Goal: Transaction & Acquisition: Purchase product/service

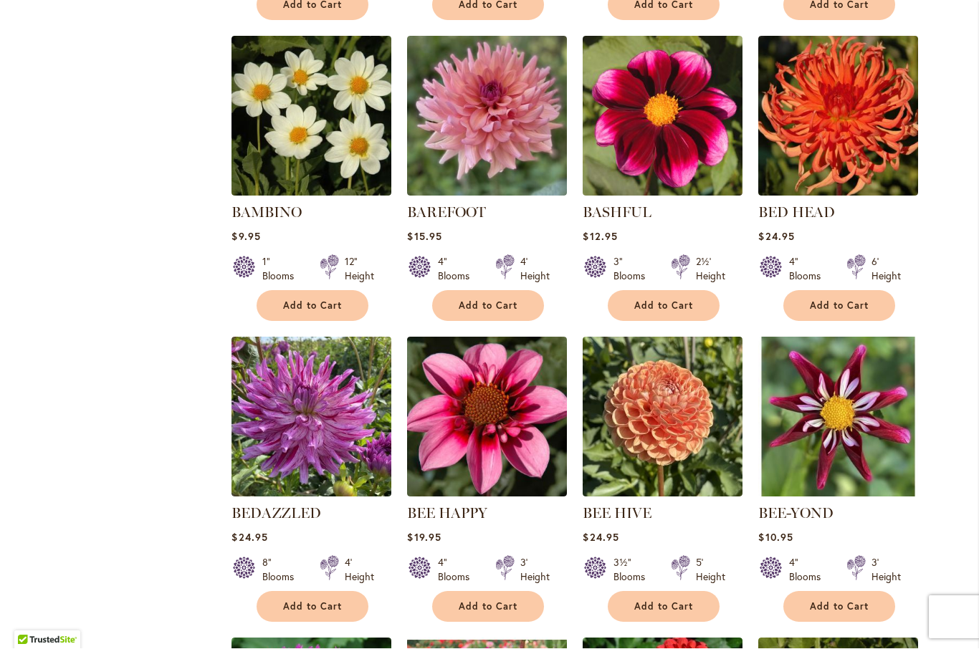
scroll to position [1850, 0]
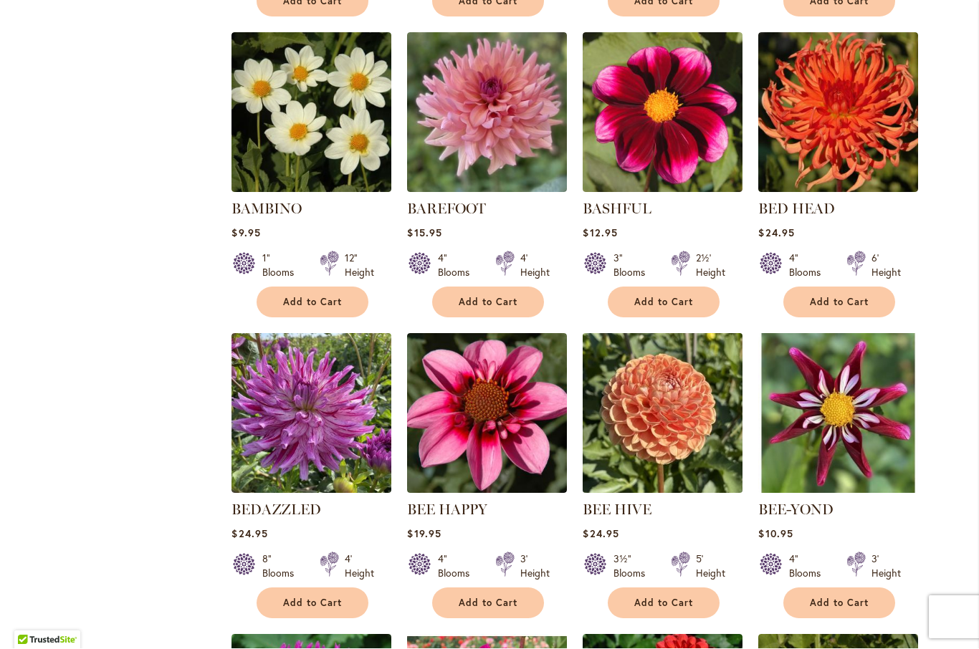
click at [684, 439] on img at bounding box center [663, 414] width 168 height 168
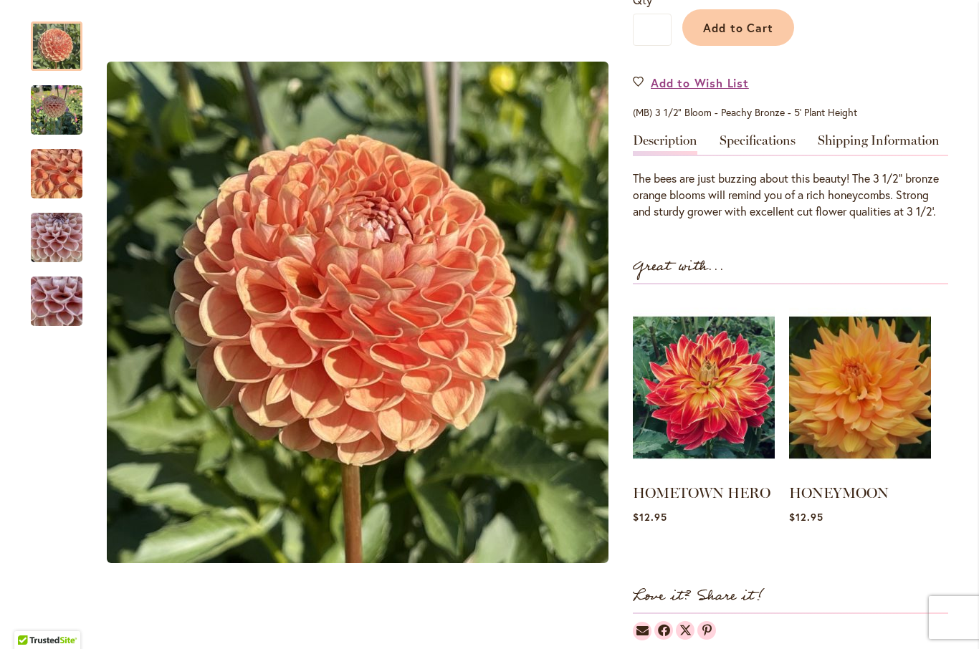
scroll to position [373, 0]
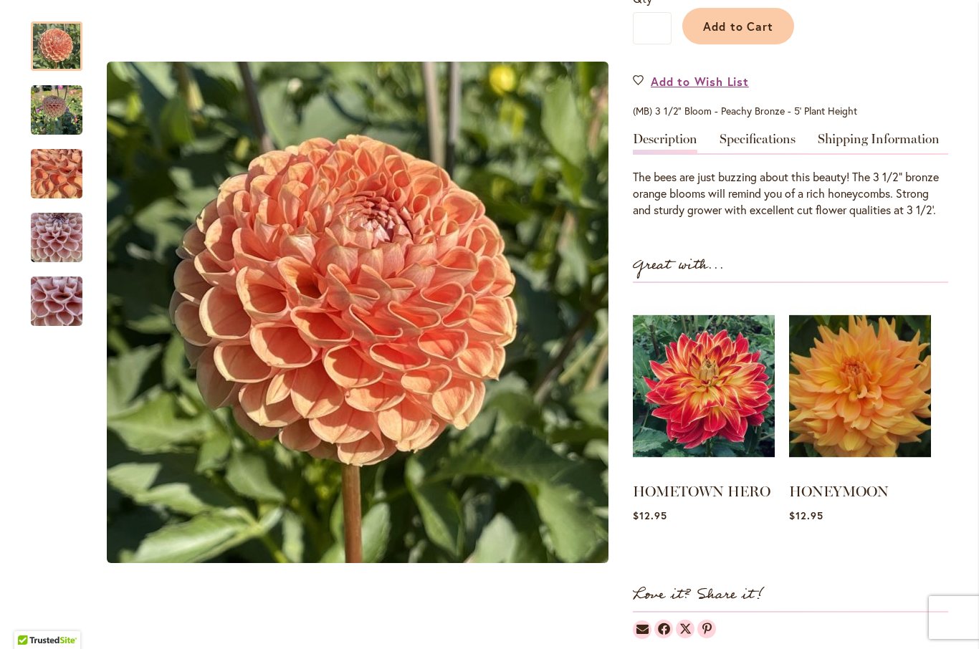
click at [64, 178] on img "BEE HIVE" at bounding box center [56, 173] width 103 height 77
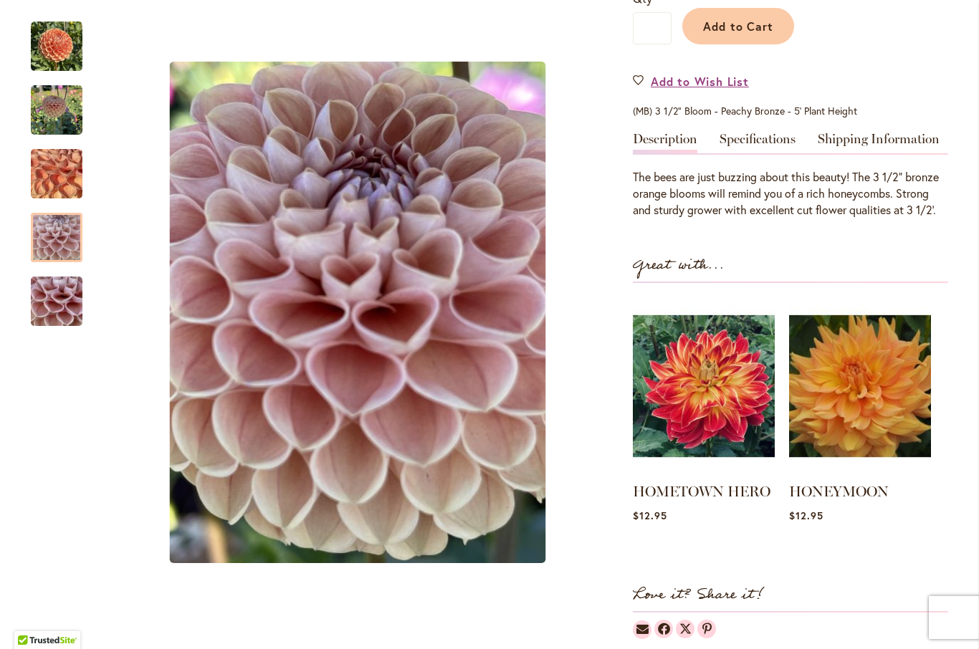
click at [66, 239] on img "BEE HIVE" at bounding box center [57, 238] width 52 height 69
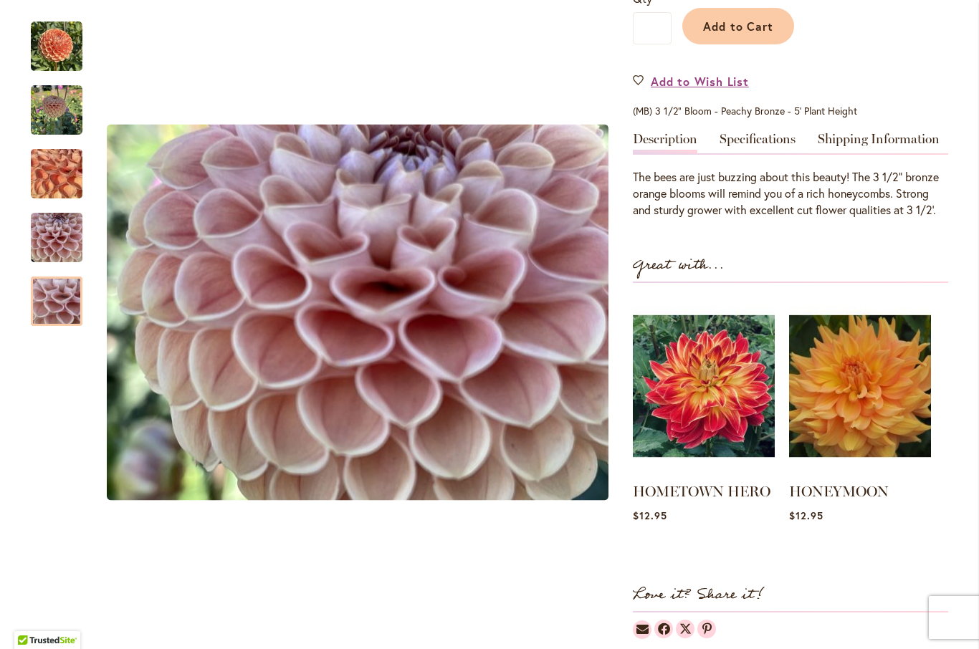
click at [67, 310] on img "BEE HIVE" at bounding box center [56, 301] width 103 height 77
click at [45, 131] on img "BEE HIVE" at bounding box center [57, 111] width 52 height 52
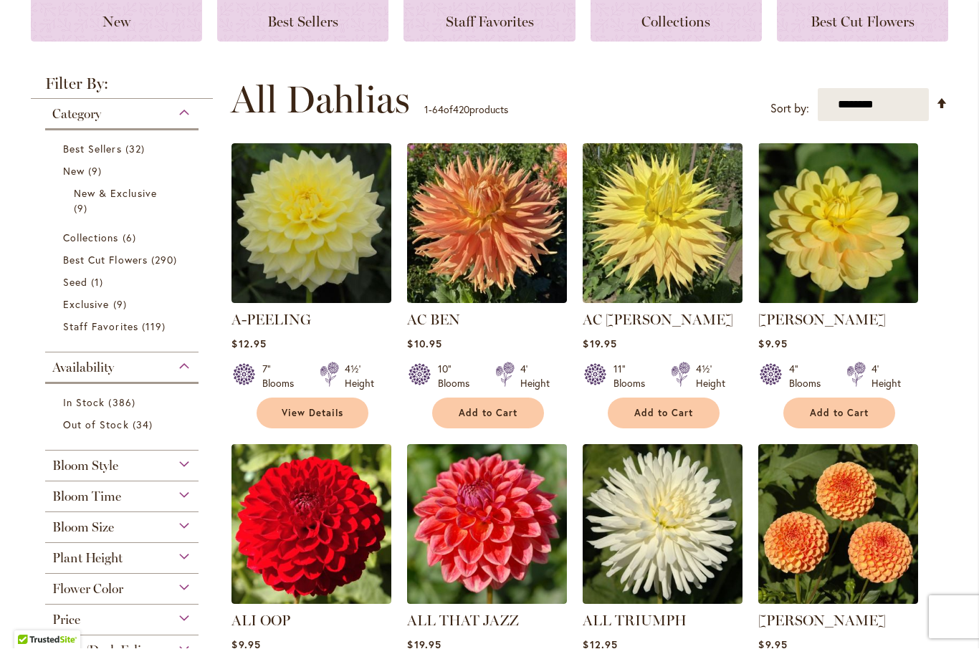
scroll to position [179, 0]
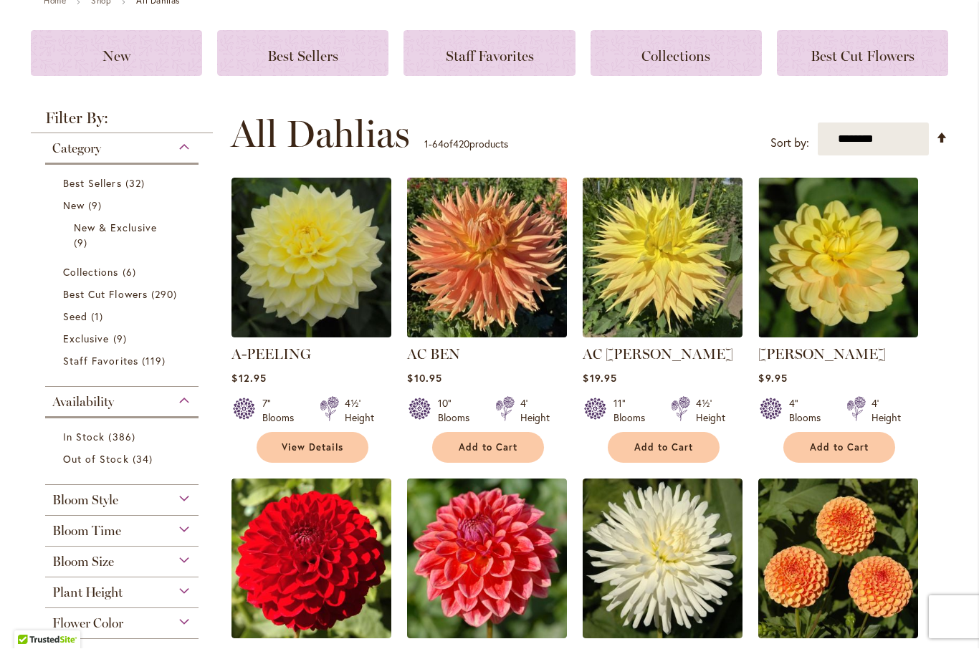
click at [524, 264] on img at bounding box center [488, 259] width 168 height 168
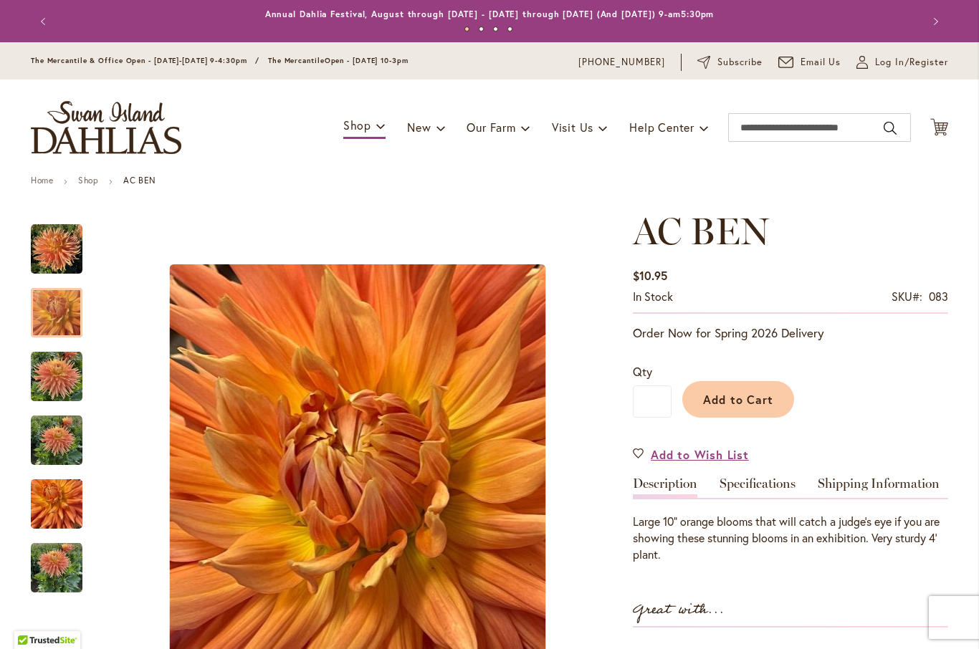
click at [57, 317] on img "AC BEN" at bounding box center [57, 313] width 52 height 69
click at [69, 388] on img "AC BEN" at bounding box center [57, 377] width 52 height 52
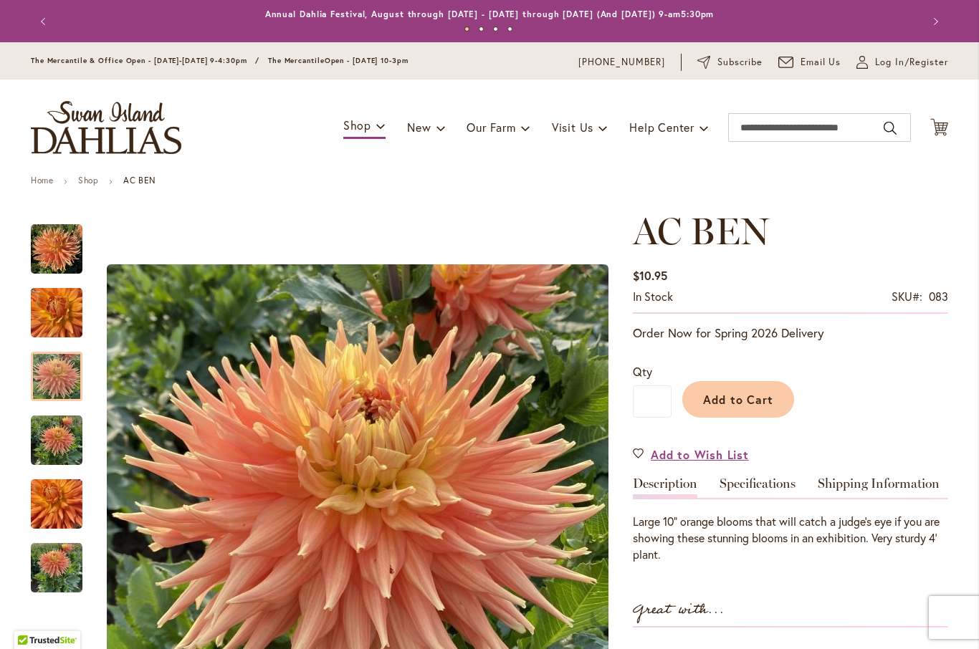
click at [74, 451] on img "AC BEN" at bounding box center [57, 441] width 52 height 52
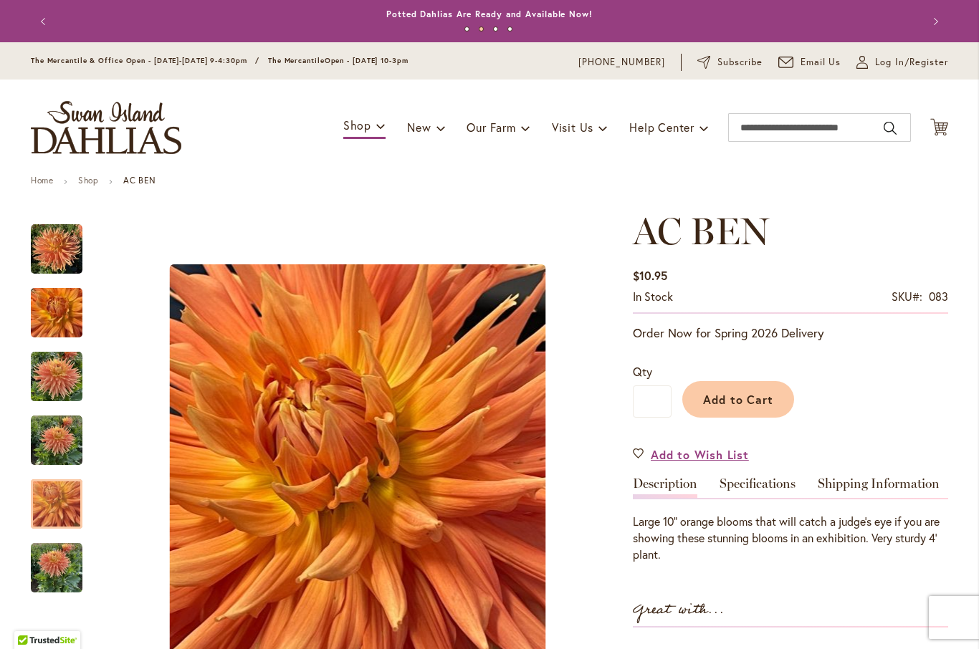
click at [70, 505] on img "AC BEN" at bounding box center [57, 504] width 52 height 69
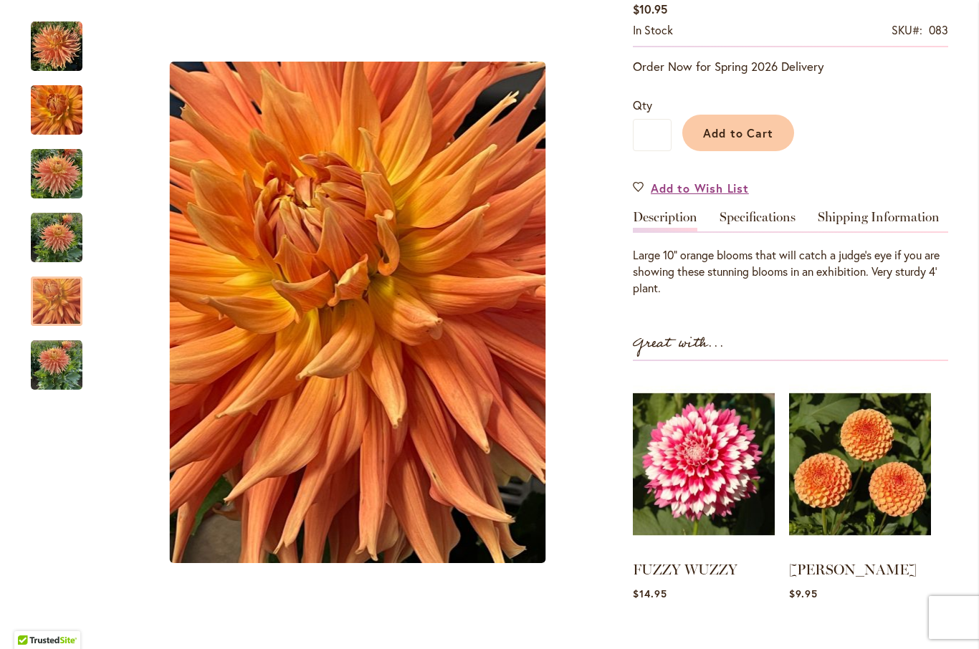
scroll to position [280, 0]
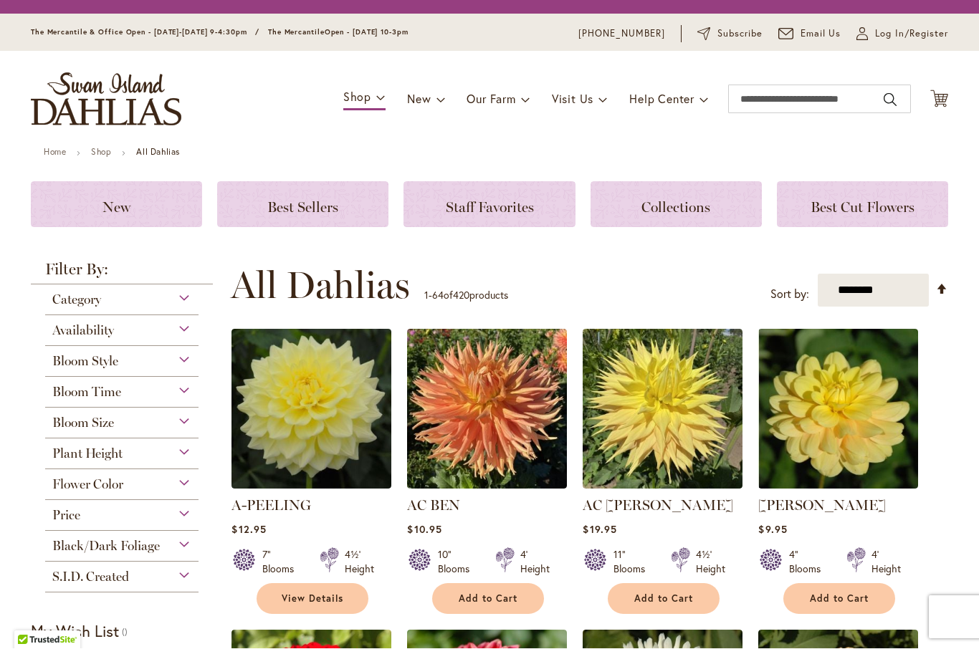
scroll to position [346, 0]
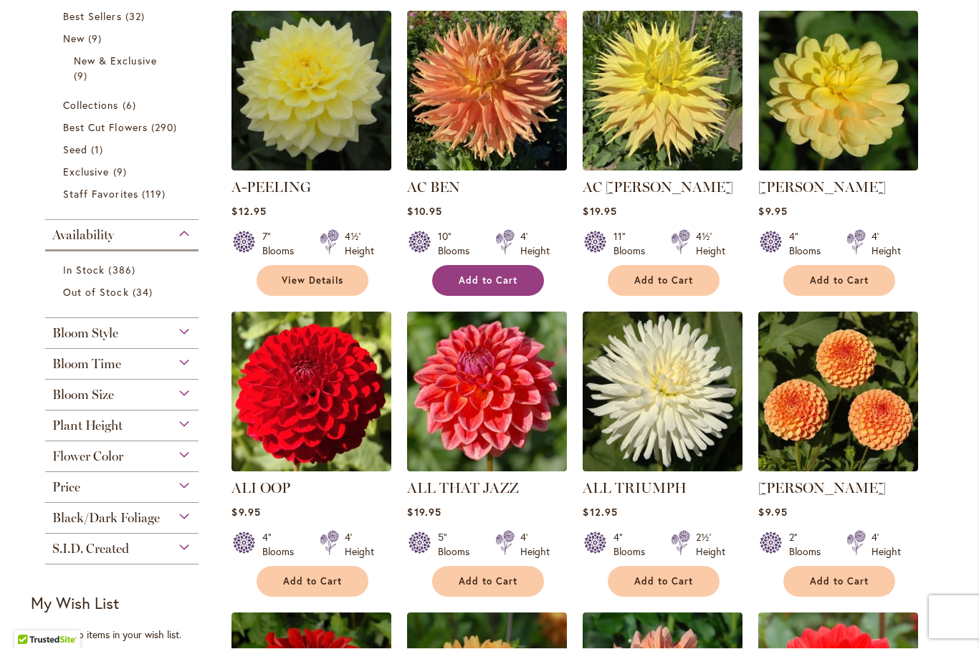
click at [519, 276] on button "Add to Cart" at bounding box center [488, 281] width 112 height 31
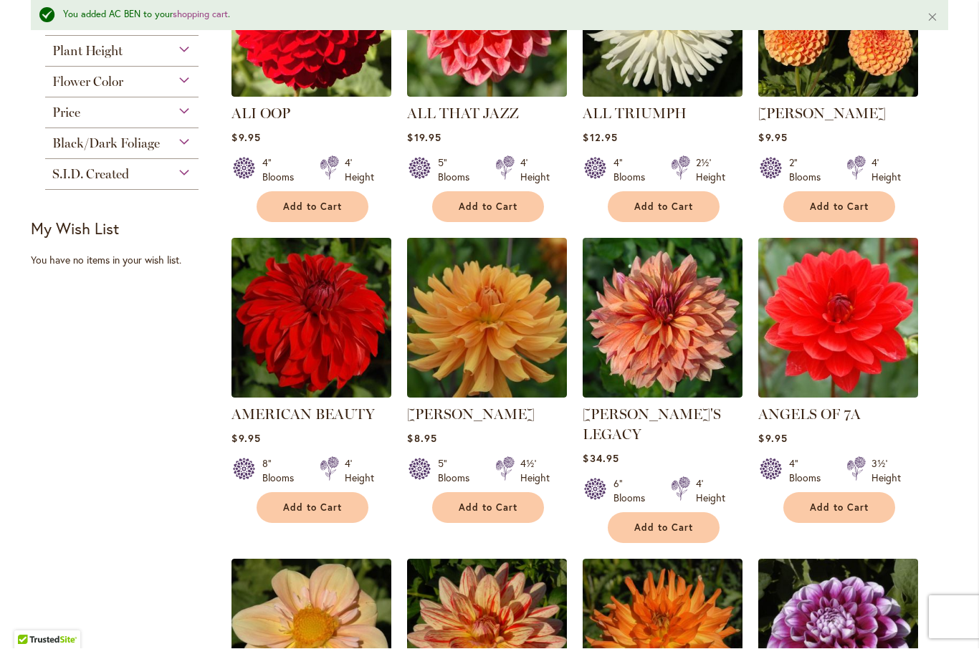
scroll to position [805, 0]
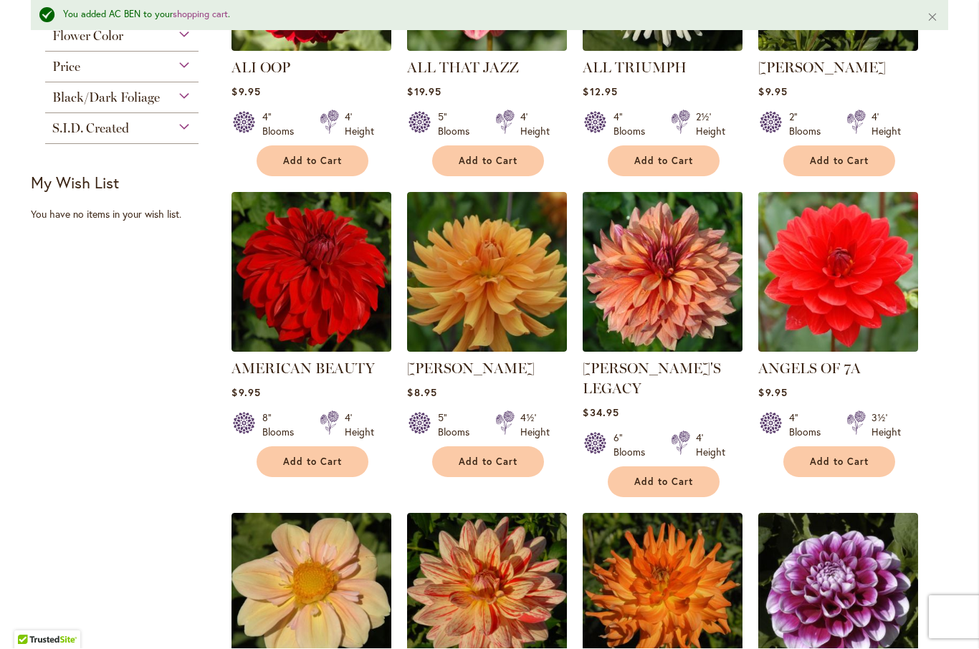
click at [705, 290] on img at bounding box center [663, 272] width 168 height 168
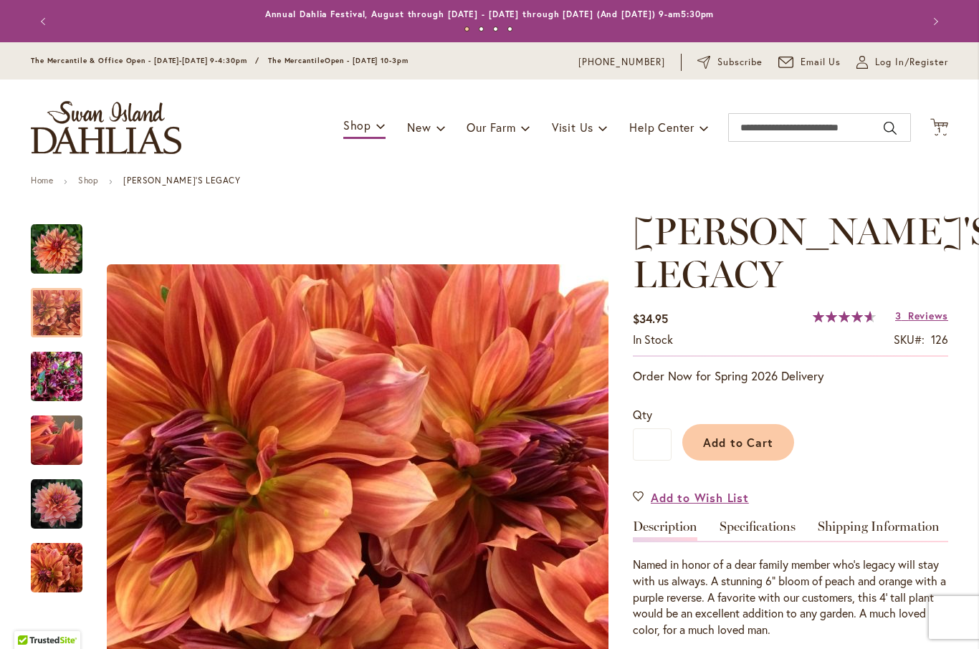
click at [53, 315] on img "Andy's Legacy" at bounding box center [57, 313] width 52 height 52
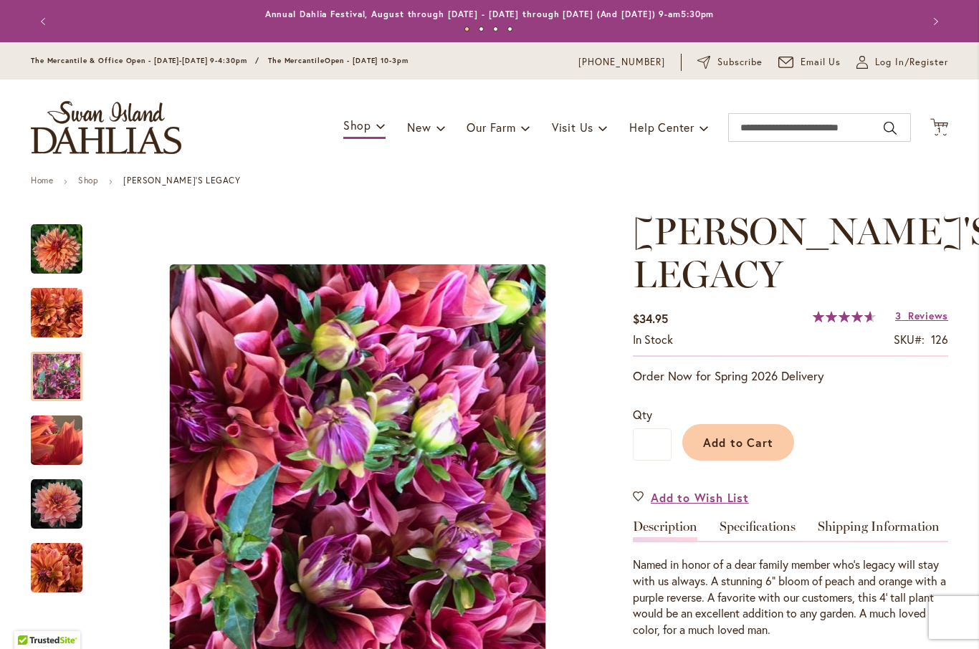
click at [63, 389] on img "Andy's Legacy" at bounding box center [57, 377] width 52 height 69
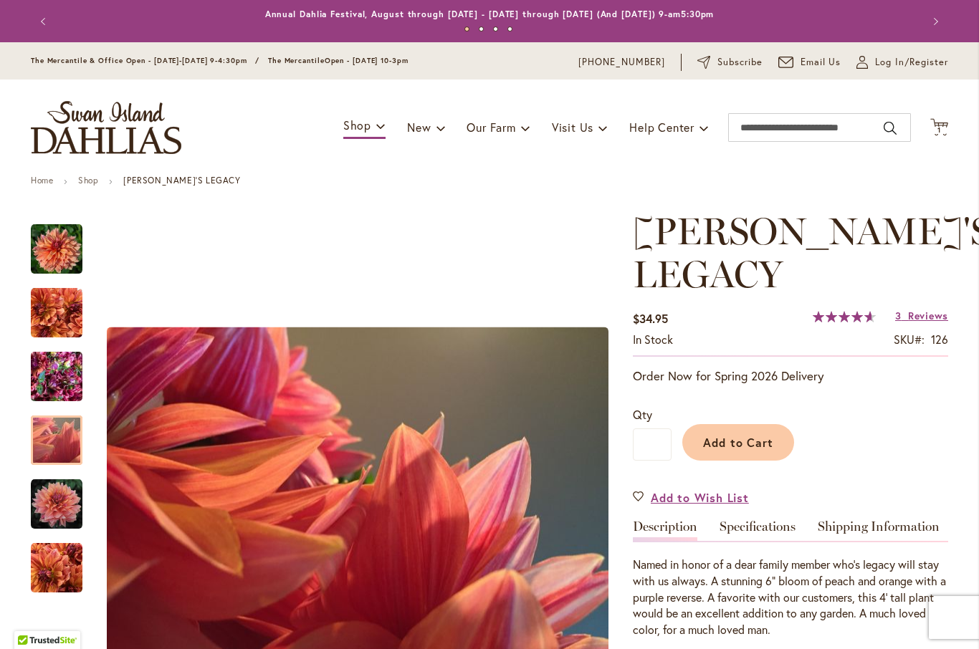
click at [69, 430] on div at bounding box center [57, 440] width 52 height 49
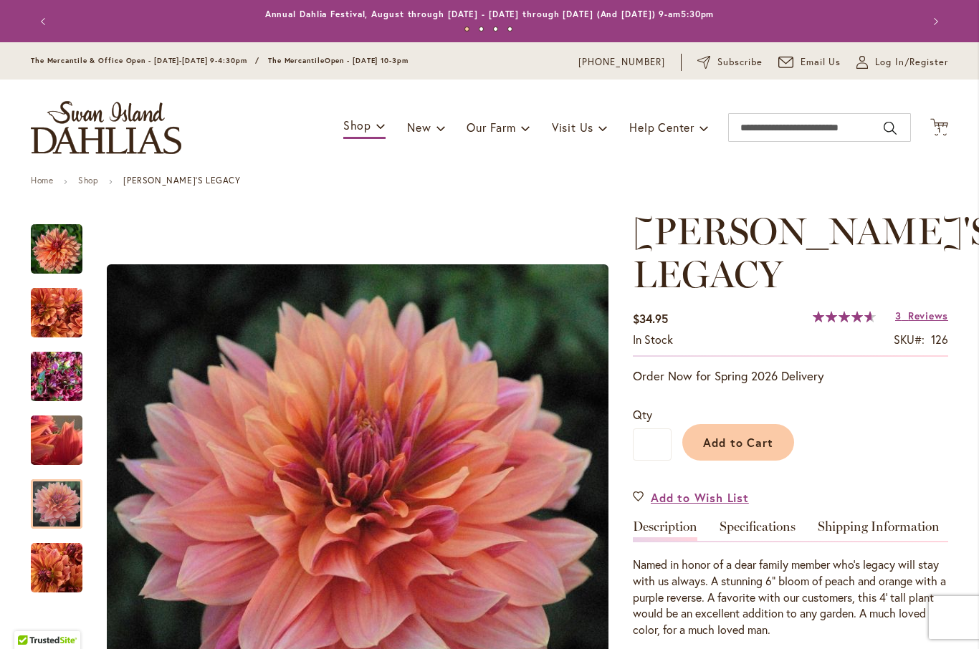
click at [72, 483] on div at bounding box center [57, 503] width 52 height 49
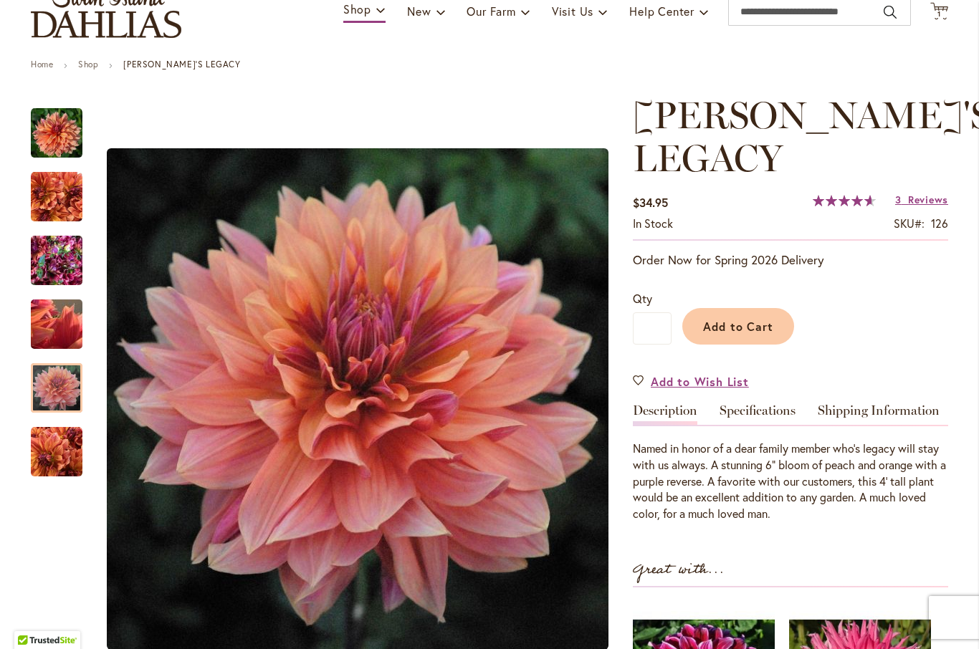
scroll to position [117, 0]
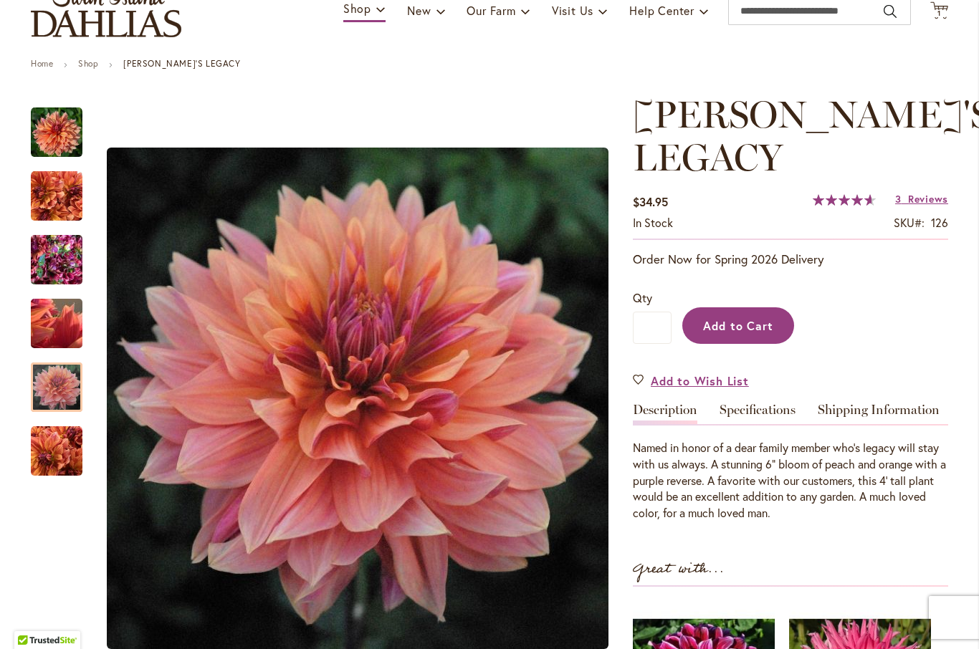
click at [765, 318] on span "Add to Cart" at bounding box center [738, 325] width 71 height 15
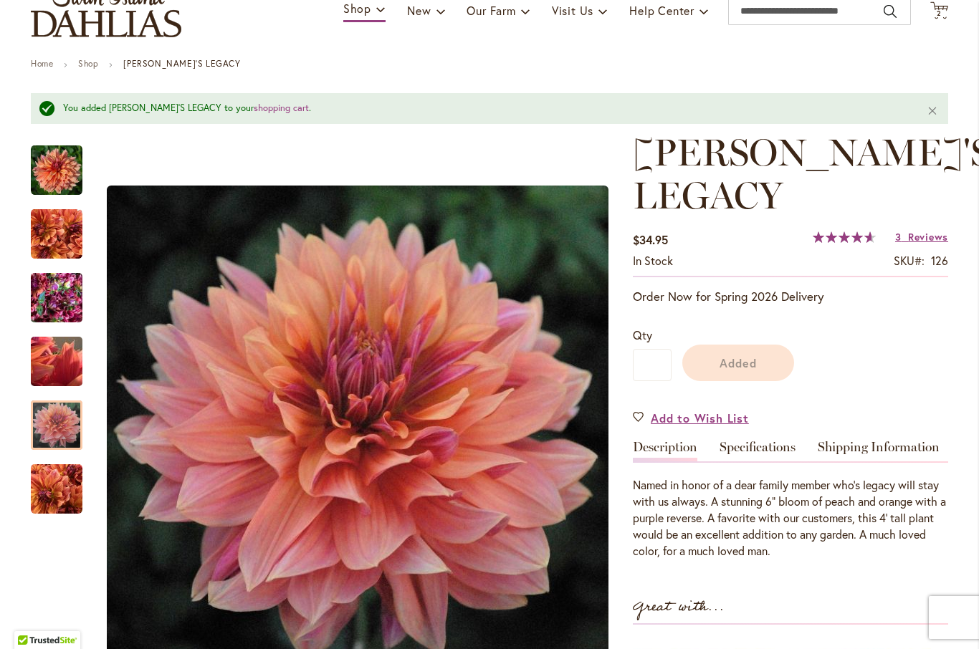
click at [930, 161] on h1 "[PERSON_NAME]'S LEGACY" at bounding box center [790, 174] width 315 height 86
click at [922, 230] on span "Reviews" at bounding box center [928, 237] width 40 height 14
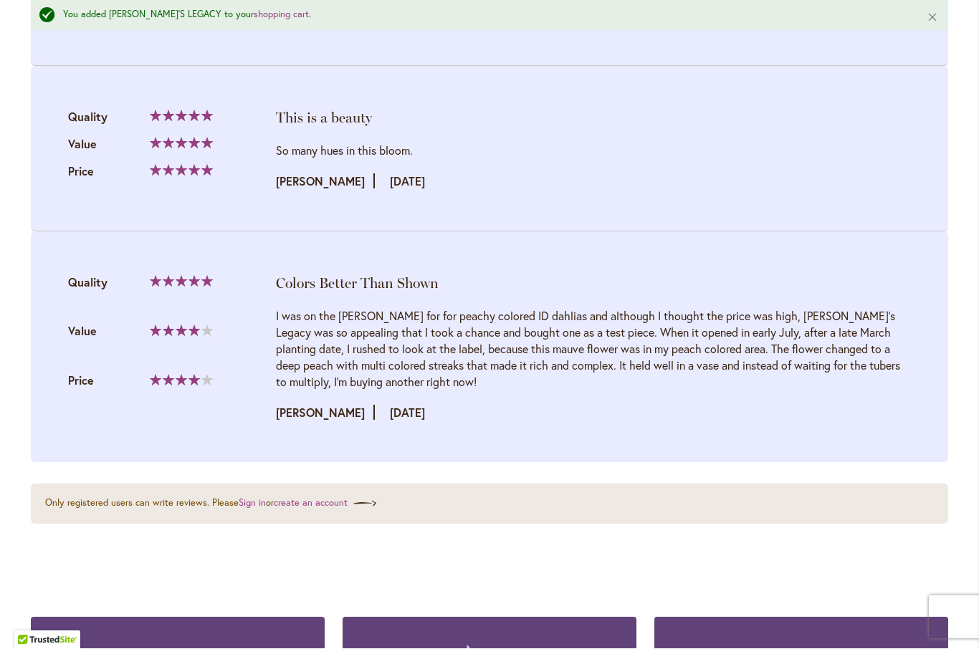
scroll to position [1777, 0]
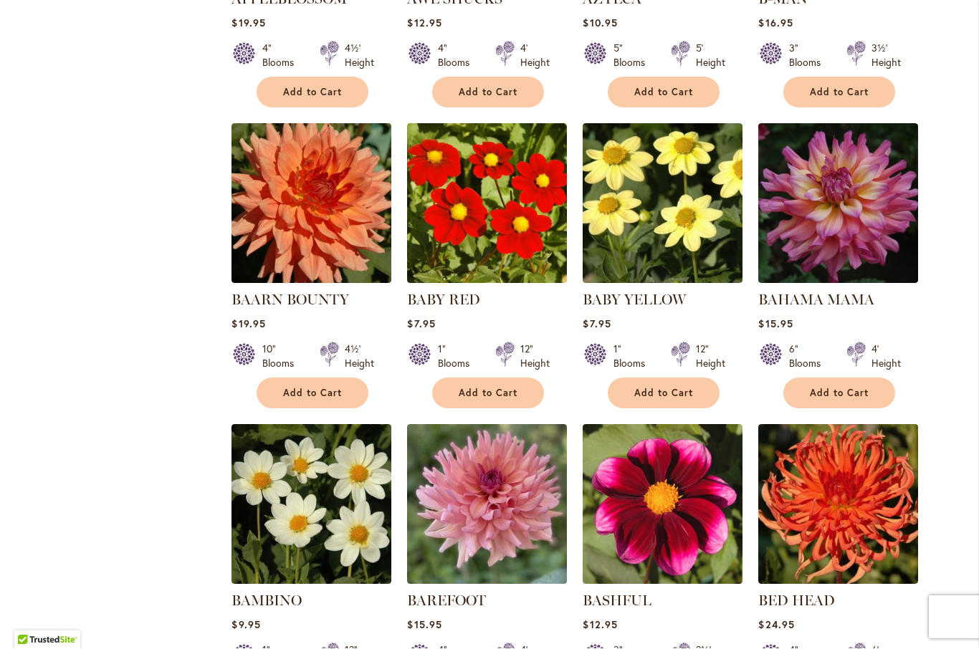
scroll to position [1459, 0]
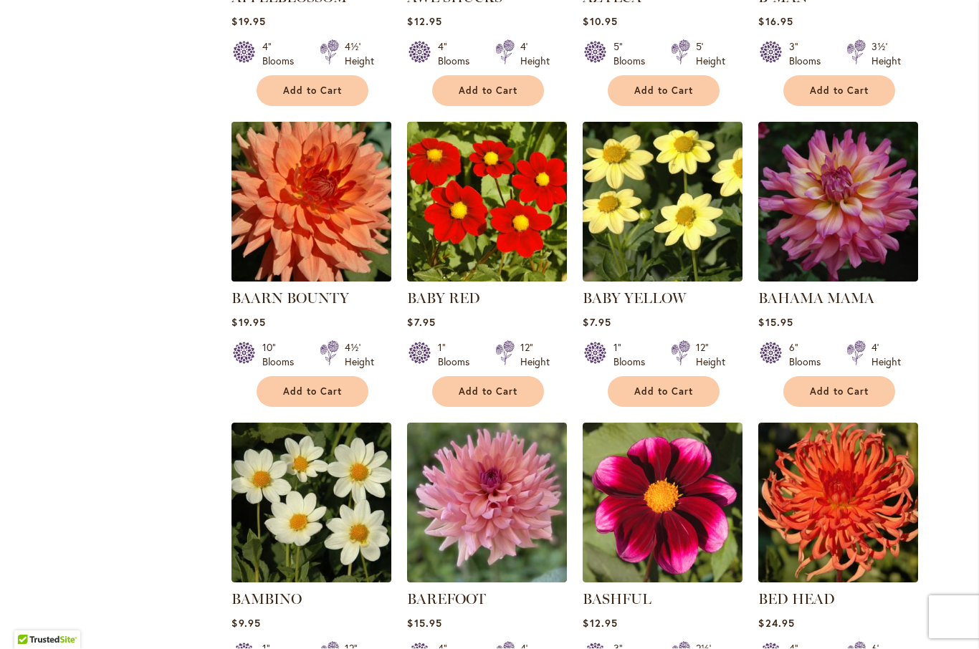
click at [353, 214] on img at bounding box center [312, 203] width 168 height 168
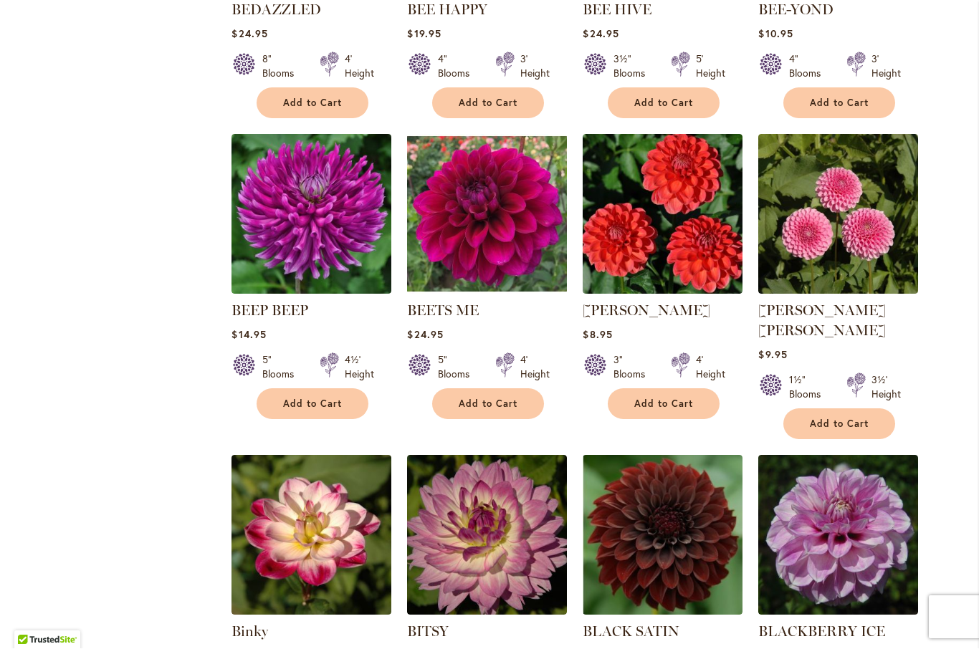
scroll to position [2351, 0]
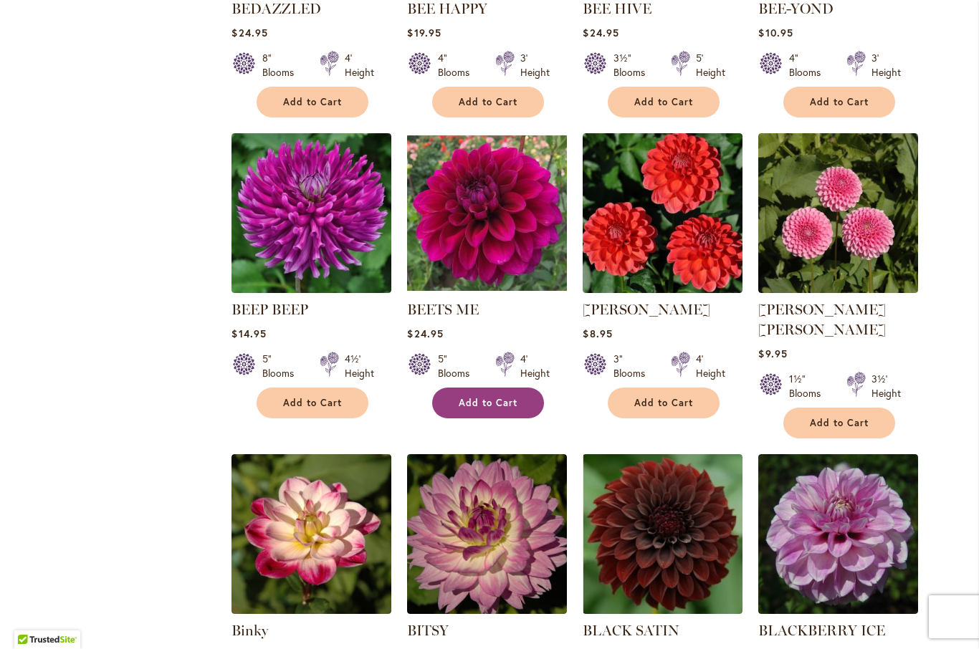
click at [507, 398] on span "Add to Cart" at bounding box center [488, 404] width 59 height 12
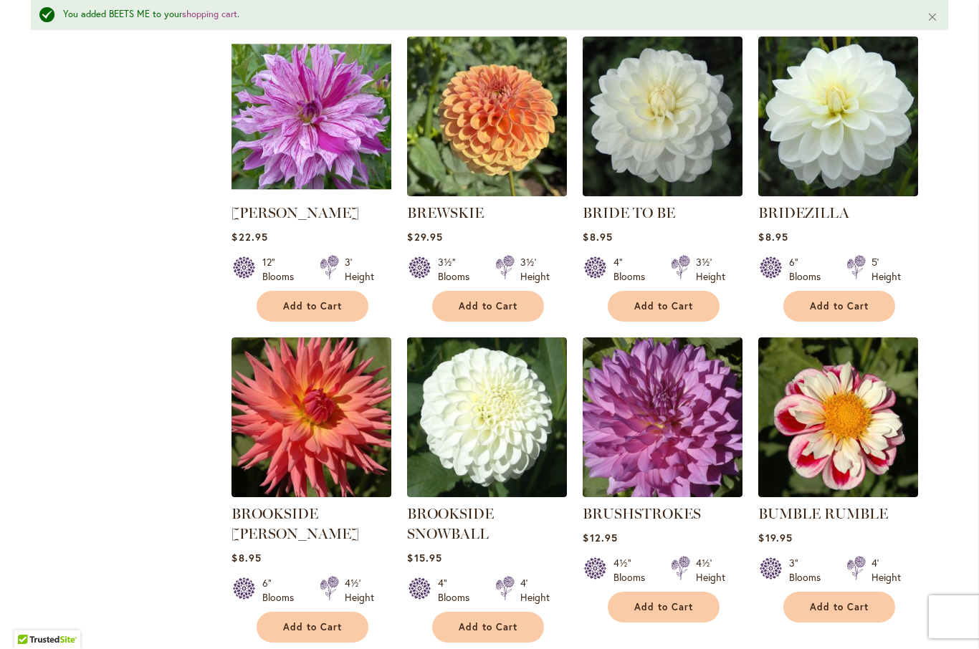
scroll to position [4052, 0]
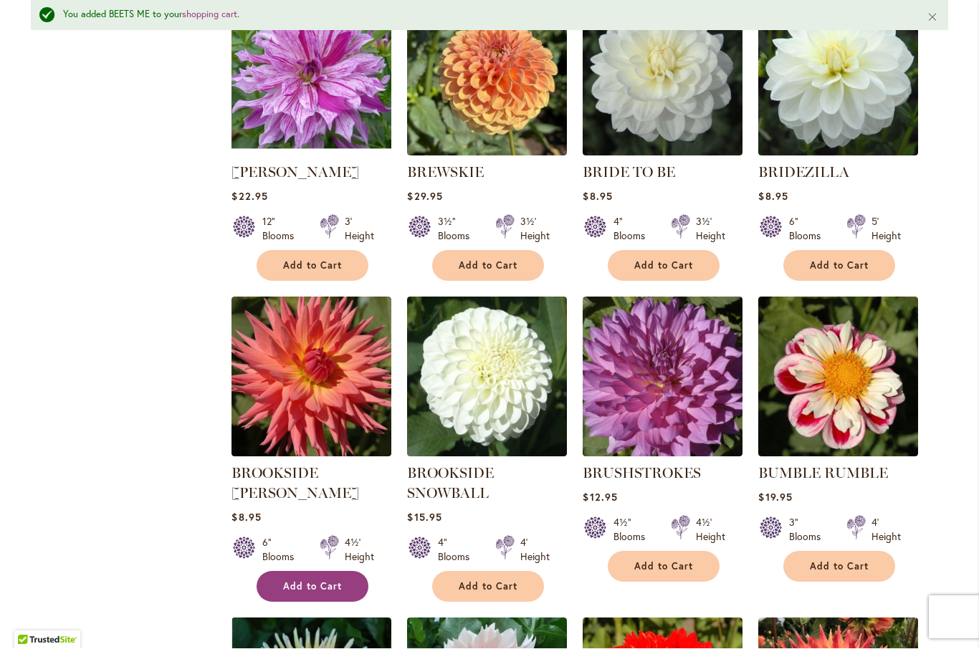
click at [328, 581] on span "Add to Cart" at bounding box center [312, 587] width 59 height 12
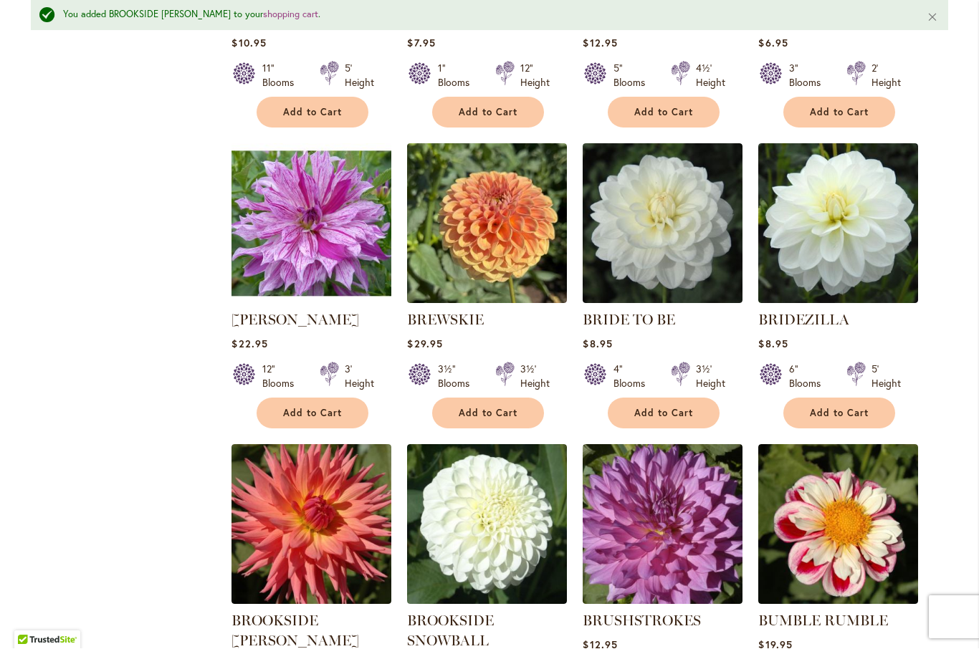
scroll to position [3900, 0]
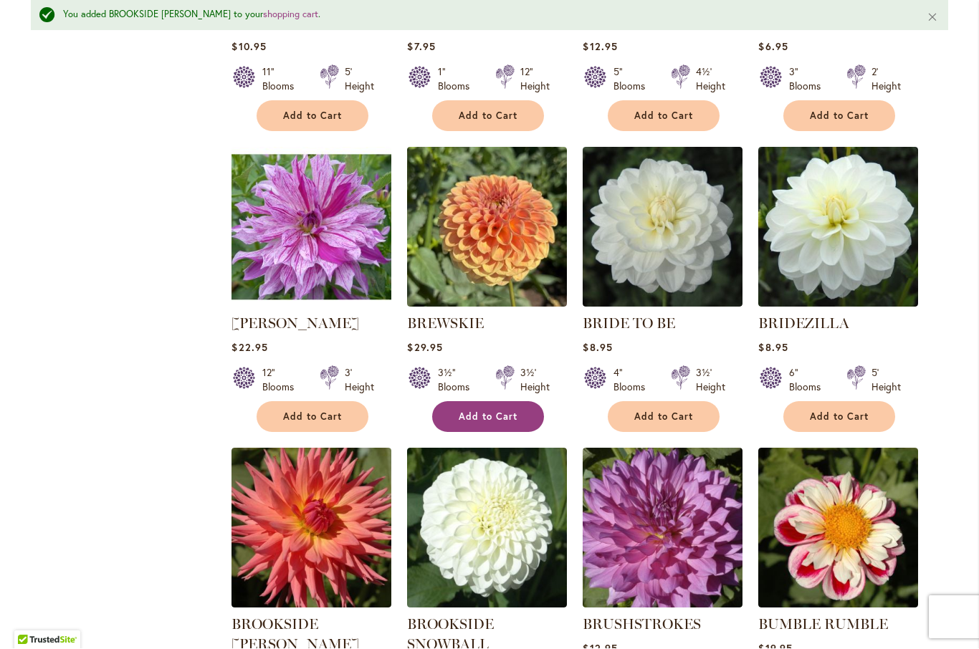
click at [507, 402] on button "Add to Cart" at bounding box center [488, 417] width 112 height 31
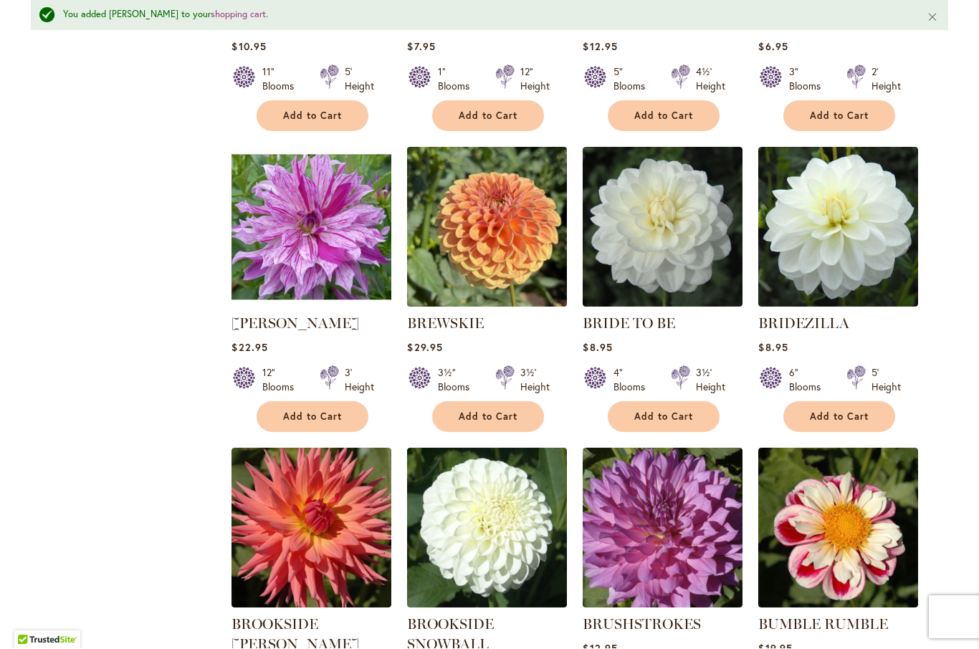
click at [522, 224] on img at bounding box center [488, 227] width 168 height 168
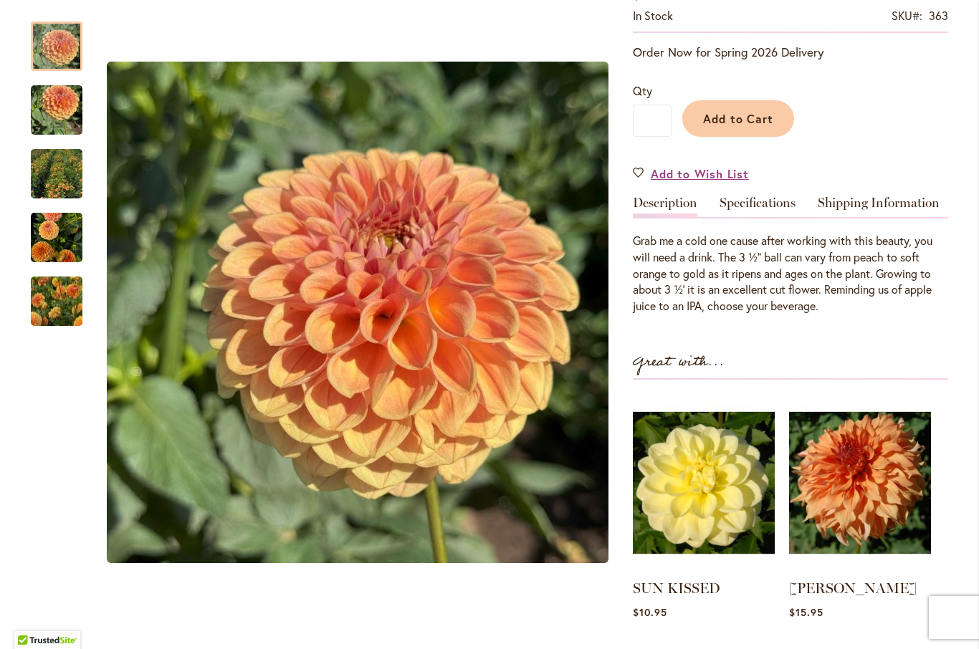
scroll to position [281, 0]
click at [63, 124] on img "BREWSKIE" at bounding box center [57, 110] width 52 height 69
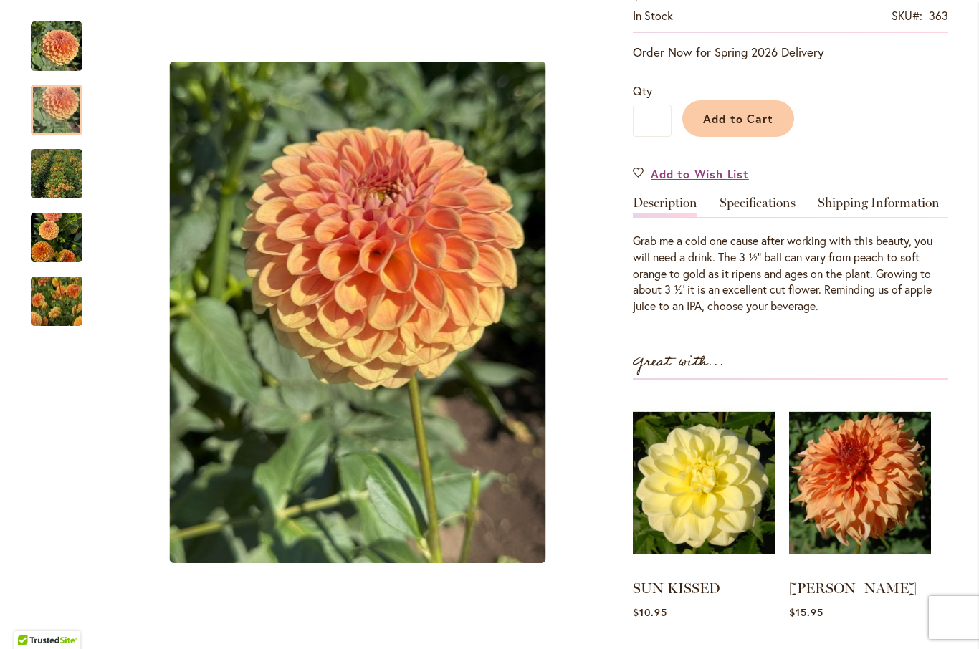
click at [46, 200] on div "BREWSKIE" at bounding box center [64, 231] width 66 height 64
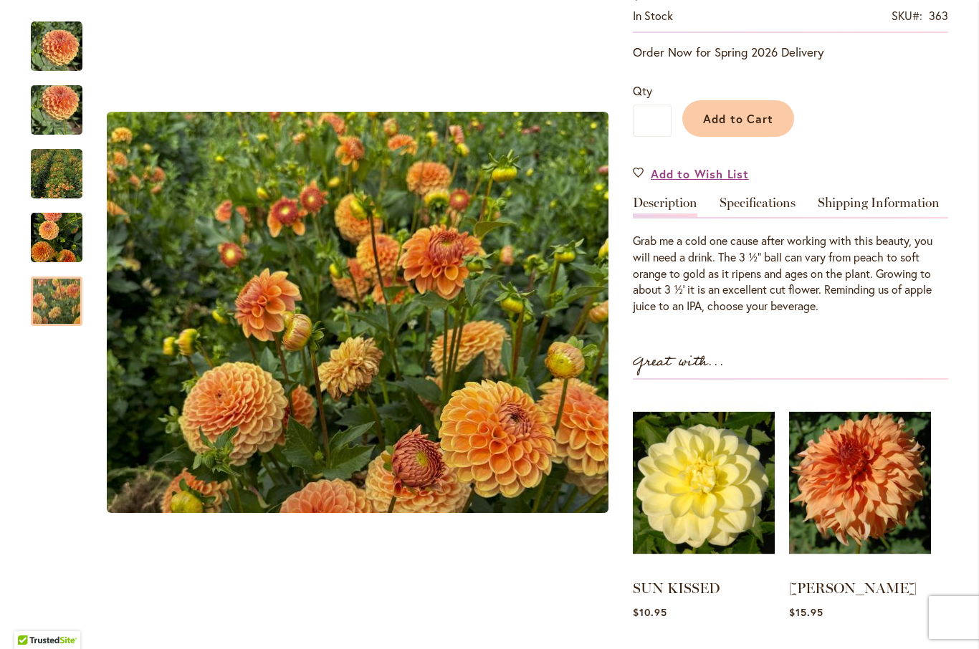
click at [57, 315] on img "BREWSKIE" at bounding box center [56, 301] width 103 height 82
click at [753, 122] on span "Add to Cart" at bounding box center [738, 118] width 71 height 15
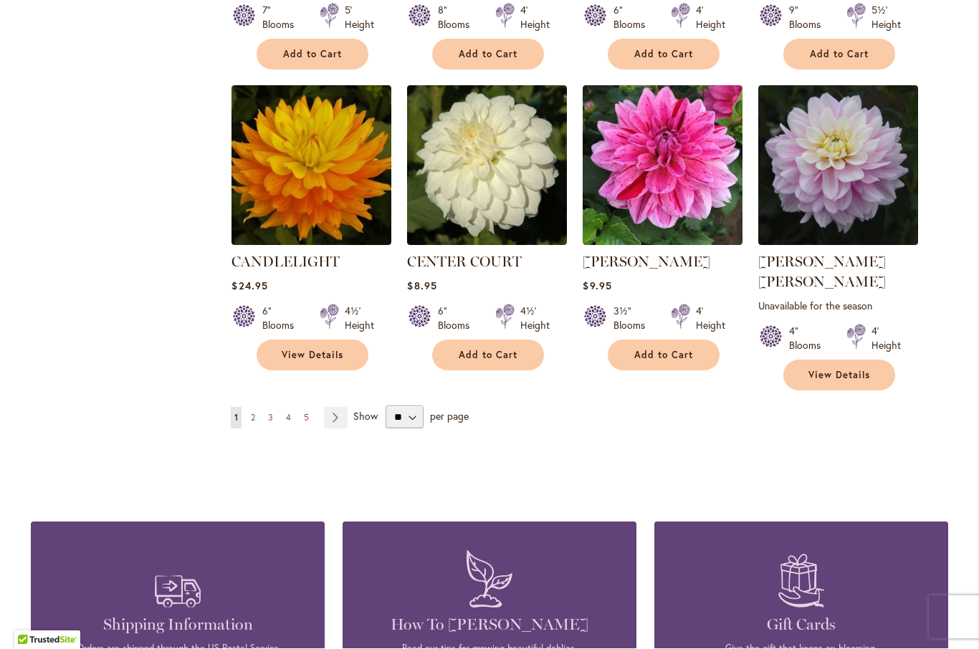
scroll to position [4869, 0]
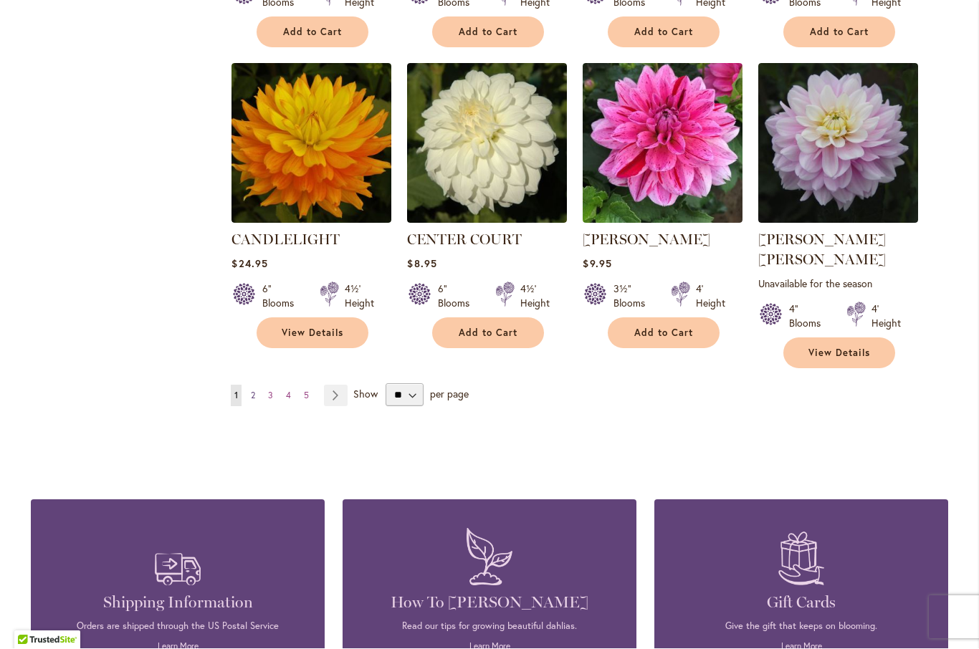
click at [259, 386] on link "Page 2" at bounding box center [252, 397] width 11 height 22
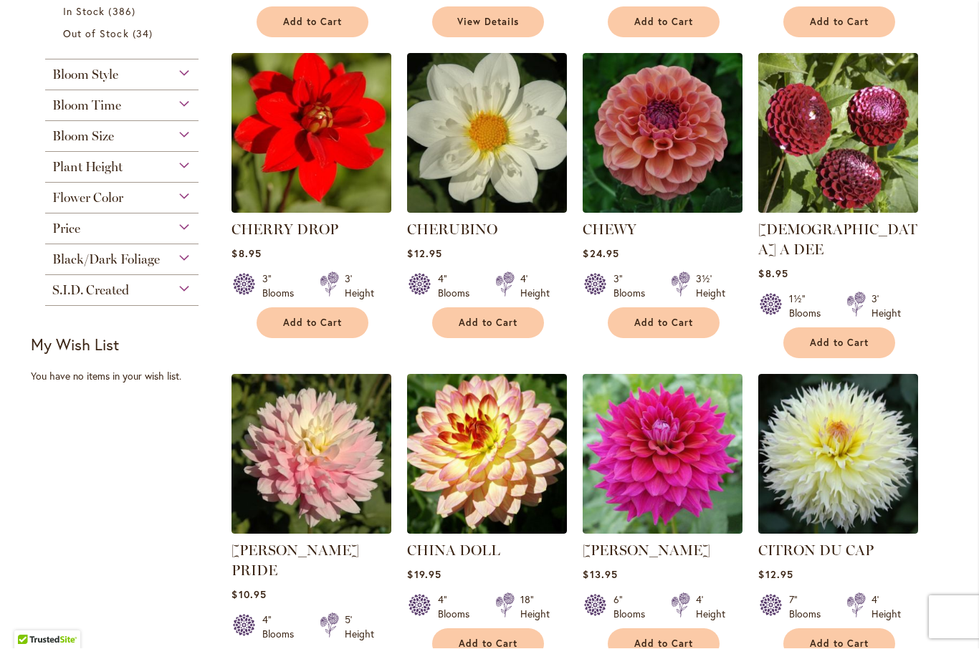
scroll to position [634, 0]
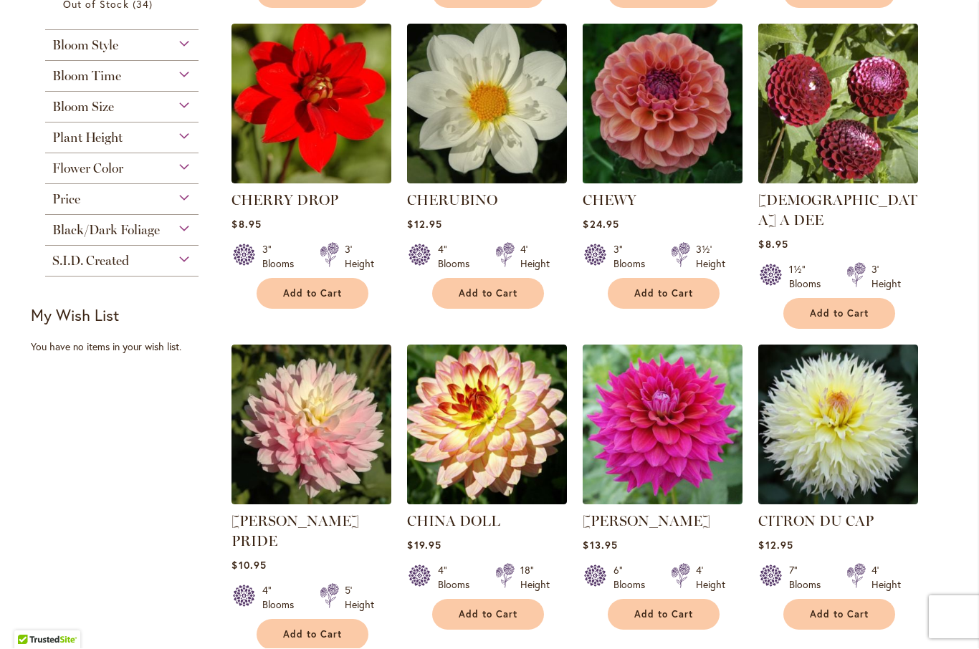
click at [699, 126] on img at bounding box center [663, 105] width 168 height 168
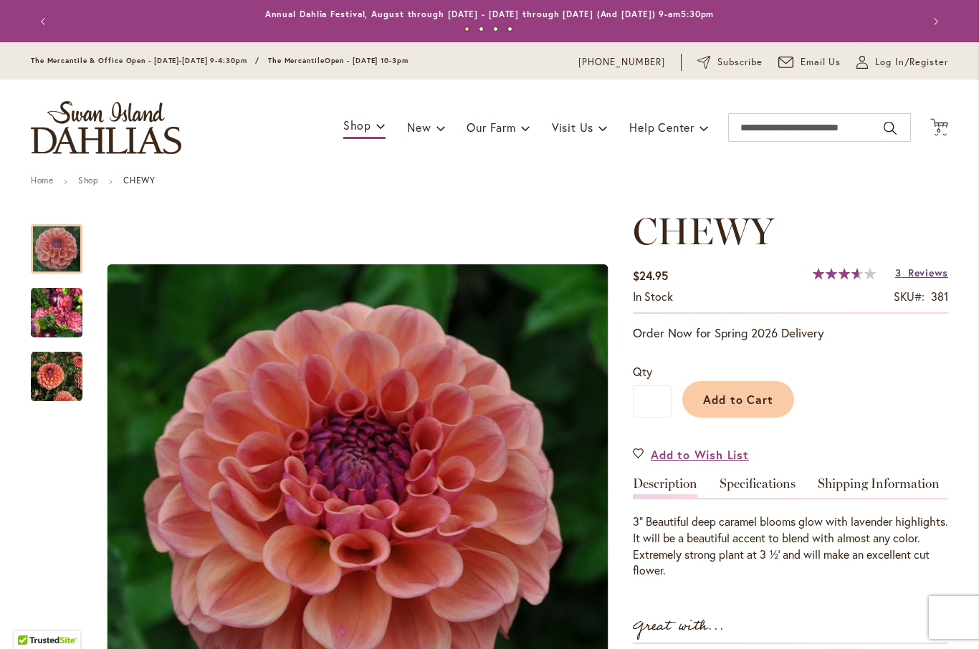
click at [915, 273] on span "Reviews" at bounding box center [928, 273] width 40 height 14
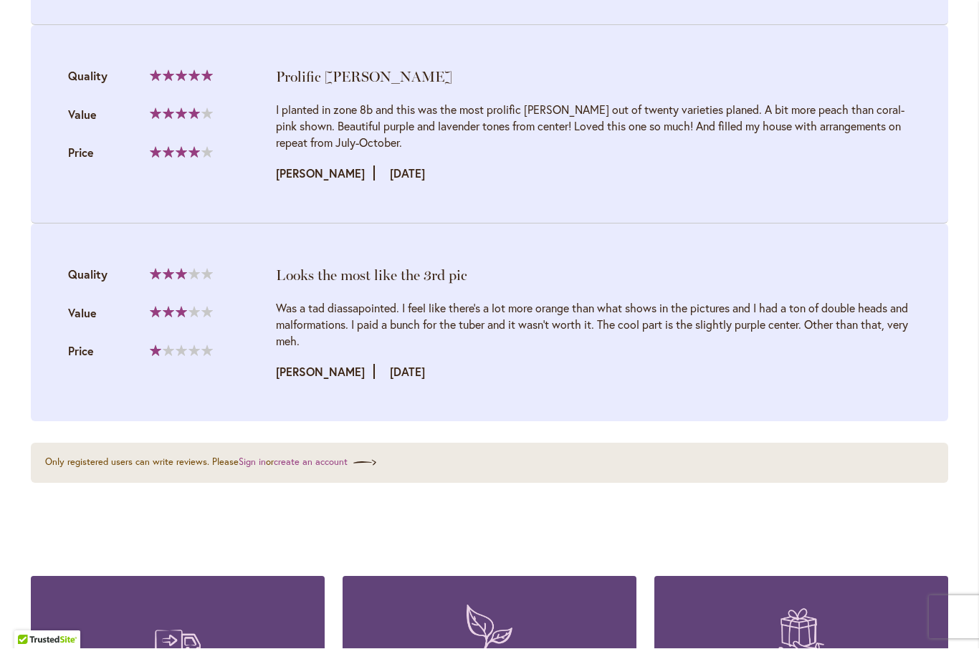
scroll to position [1863, 0]
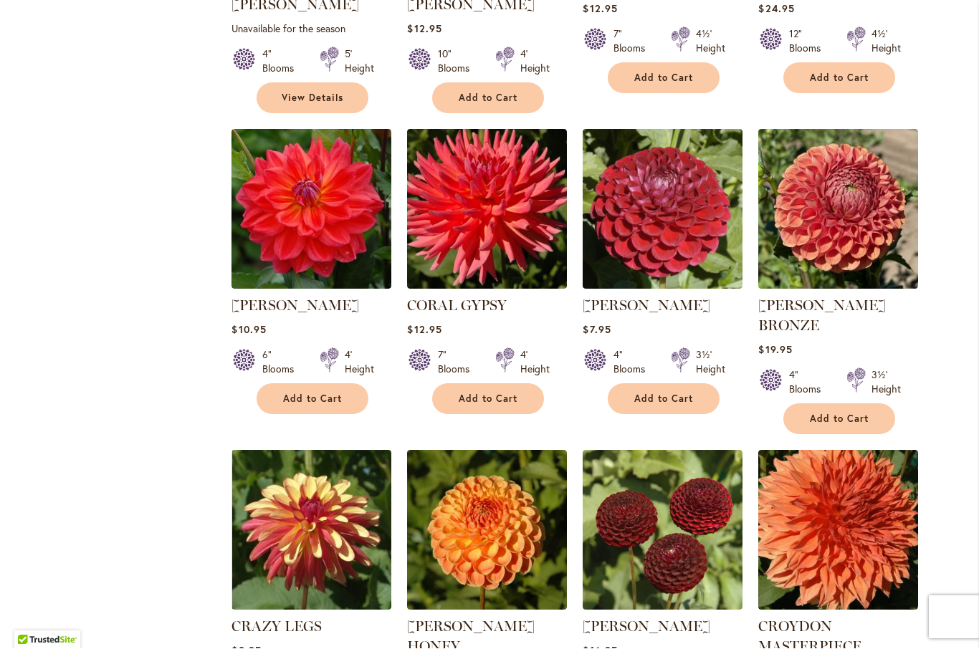
scroll to position [1494, 0]
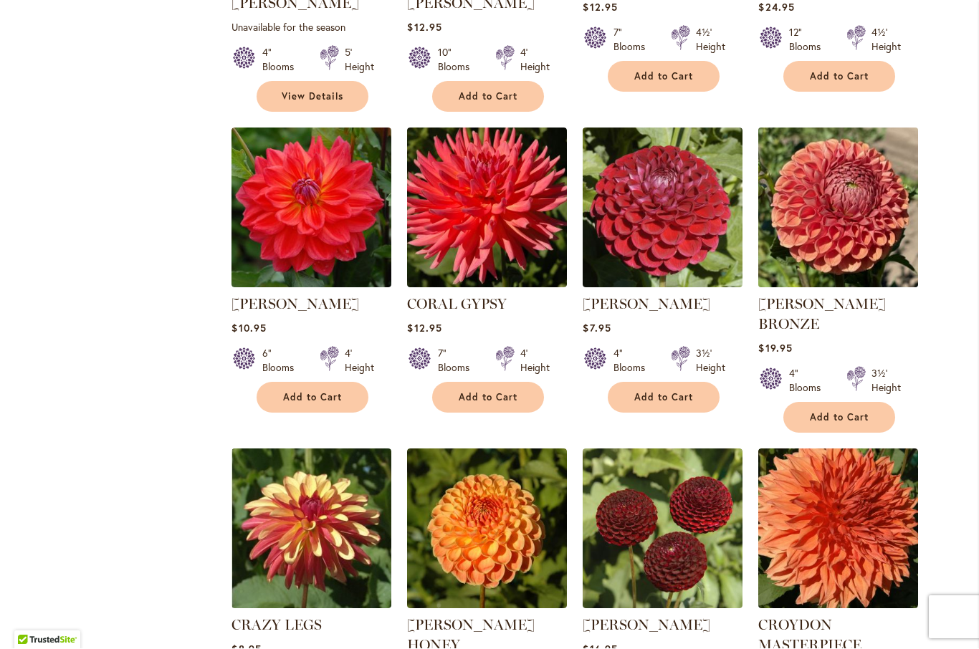
click at [866, 180] on img at bounding box center [839, 209] width 168 height 168
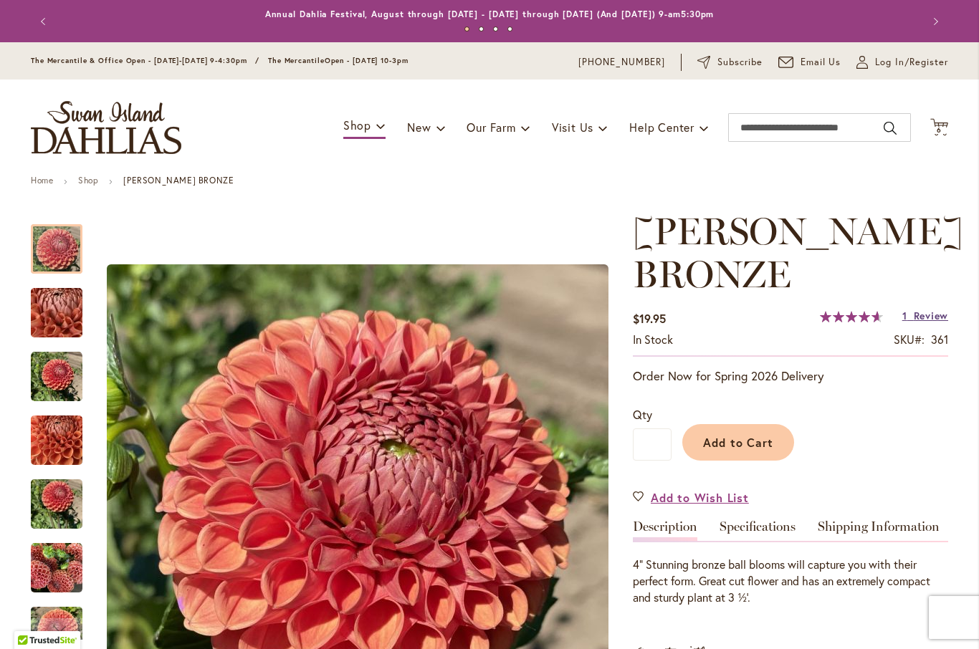
click at [915, 311] on span "Review" at bounding box center [931, 316] width 34 height 14
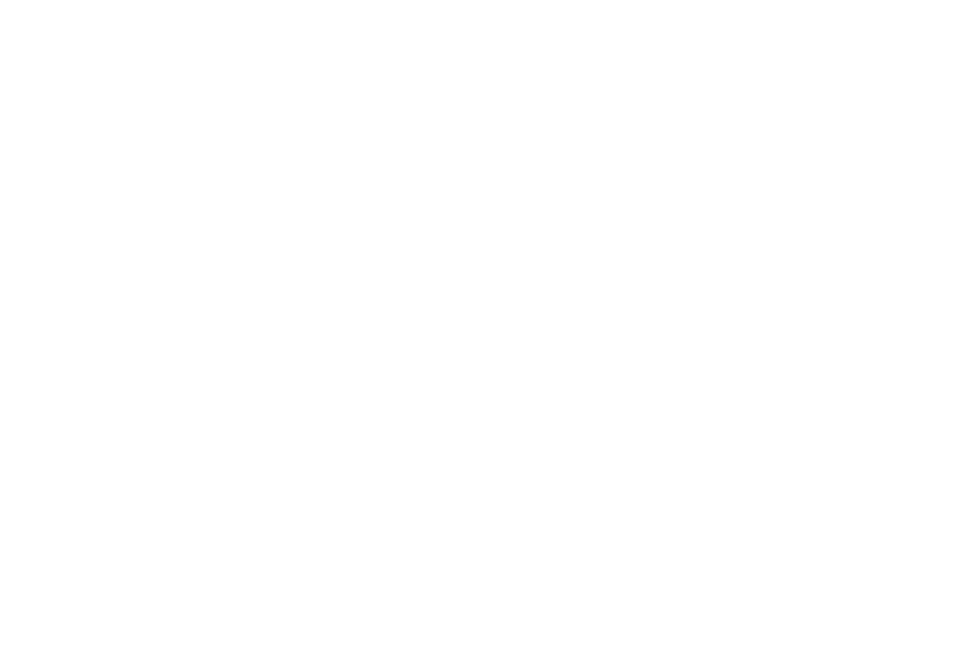
scroll to position [1476, 0]
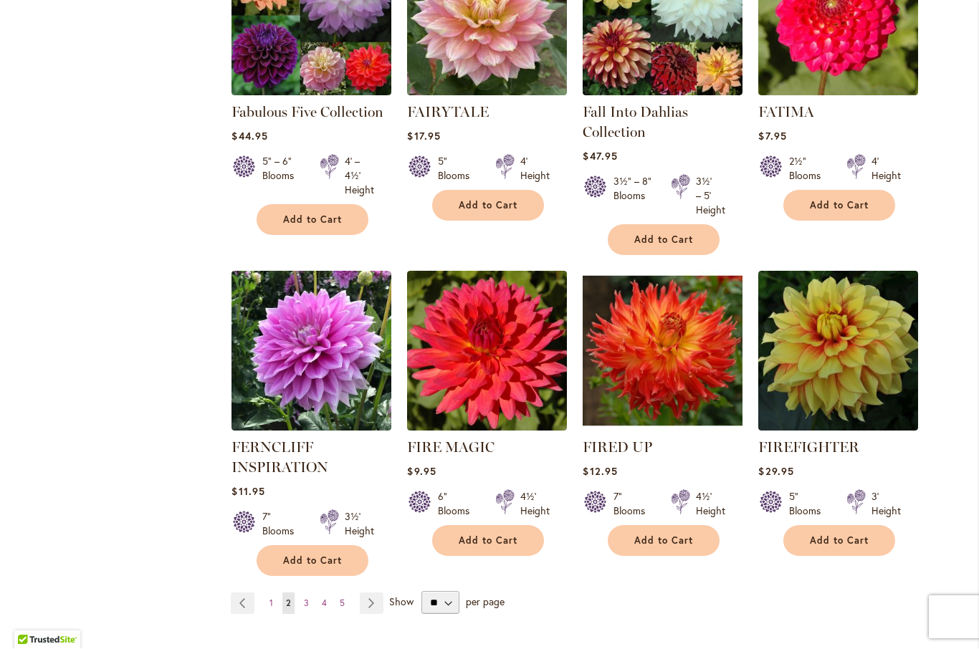
scroll to position [4811, 0]
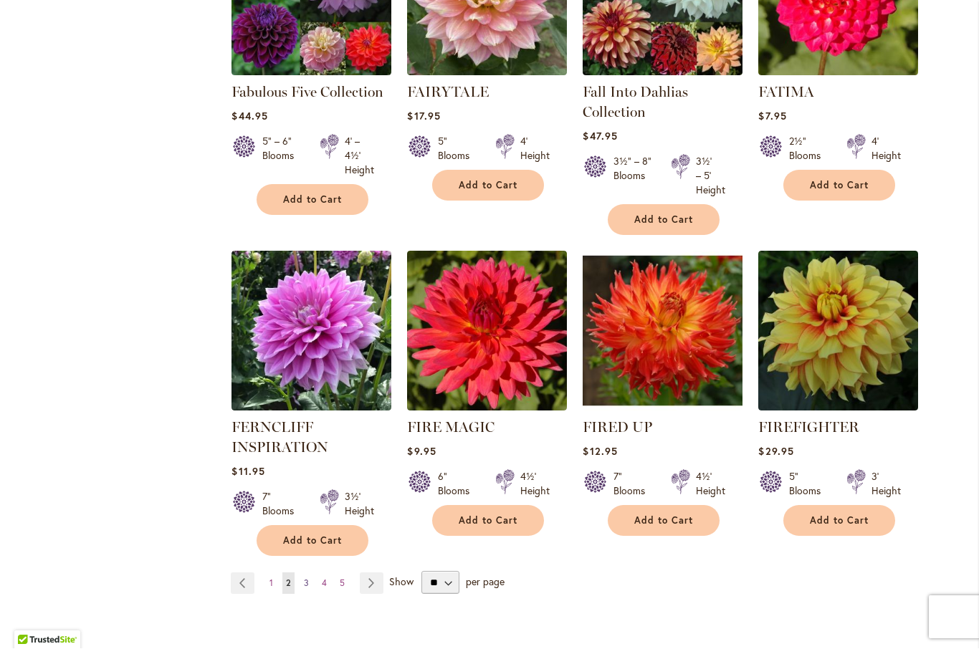
click at [310, 573] on link "Page 3" at bounding box center [306, 584] width 12 height 22
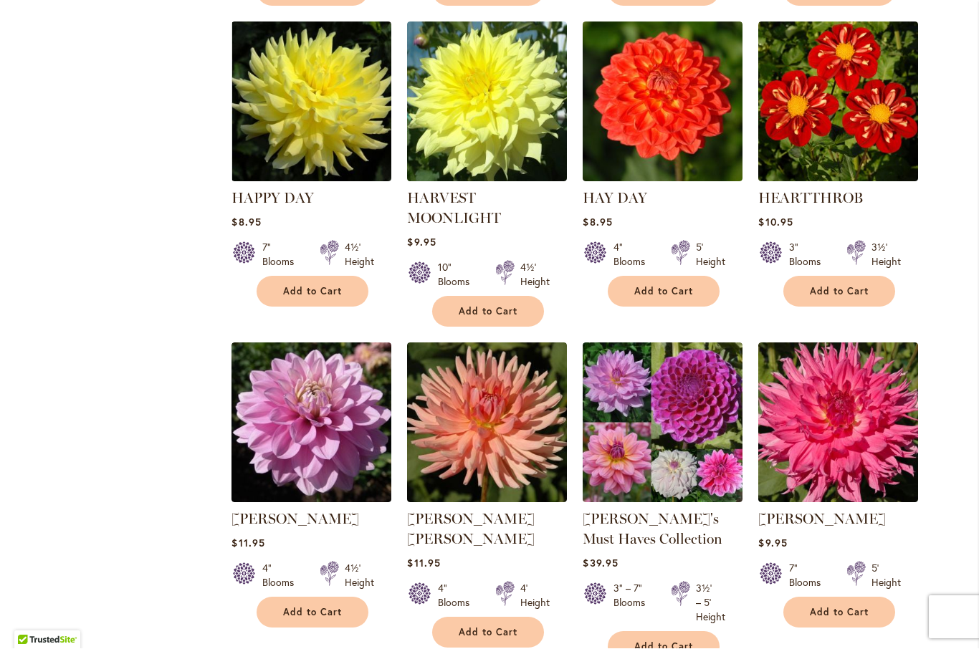
scroll to position [3146, 0]
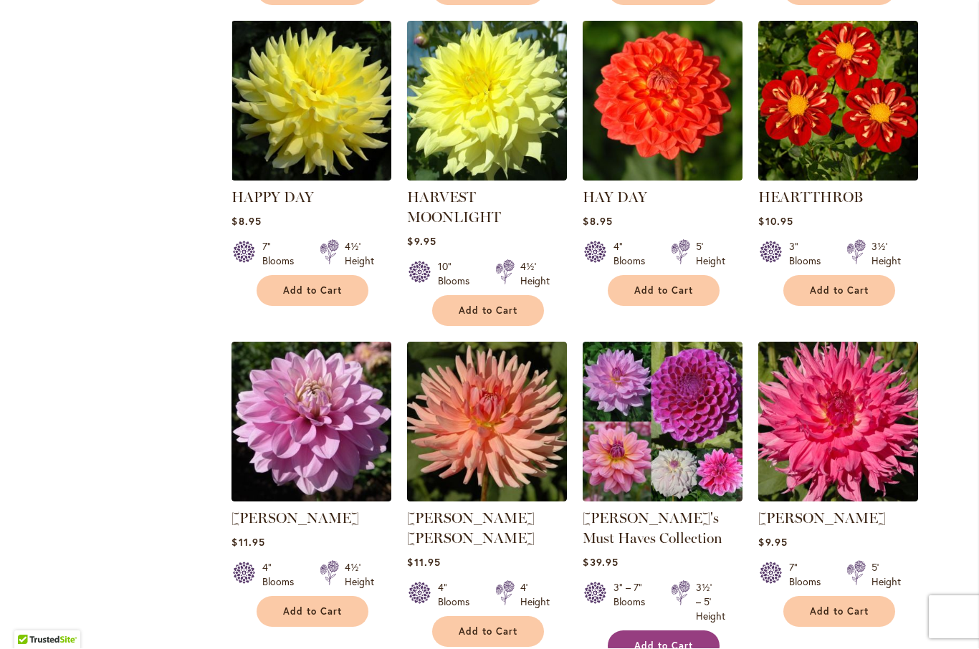
click at [672, 641] on span "Add to Cart" at bounding box center [663, 647] width 59 height 12
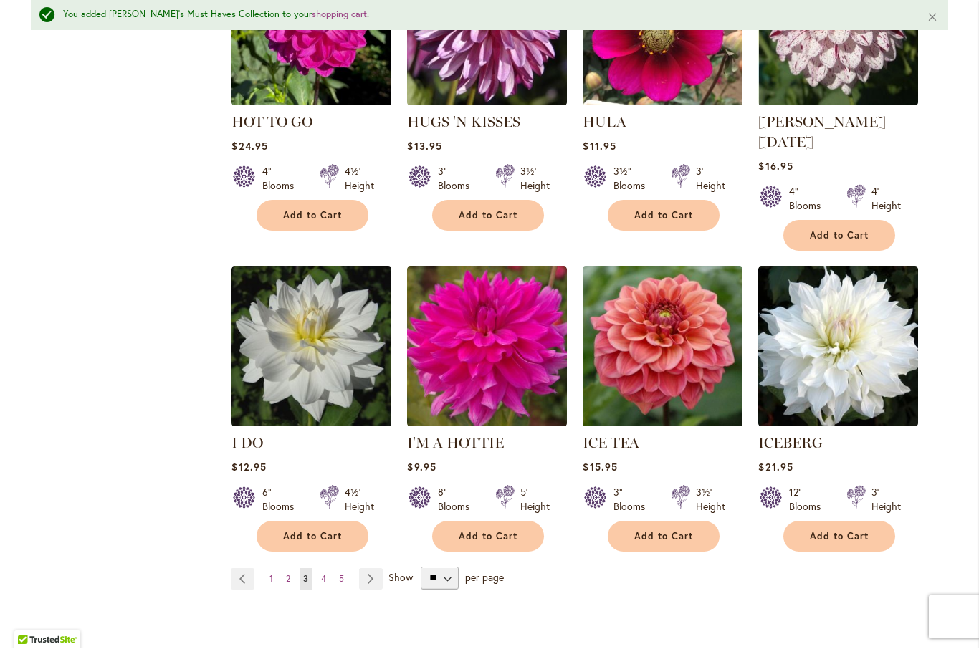
scroll to position [4839, 0]
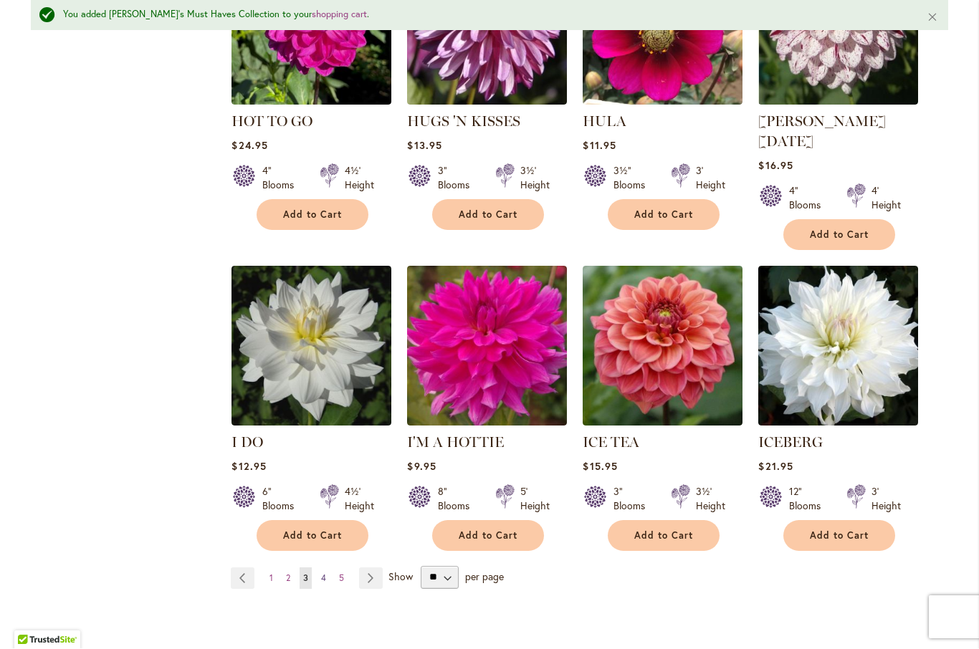
click at [326, 573] on span "4" at bounding box center [323, 578] width 5 height 11
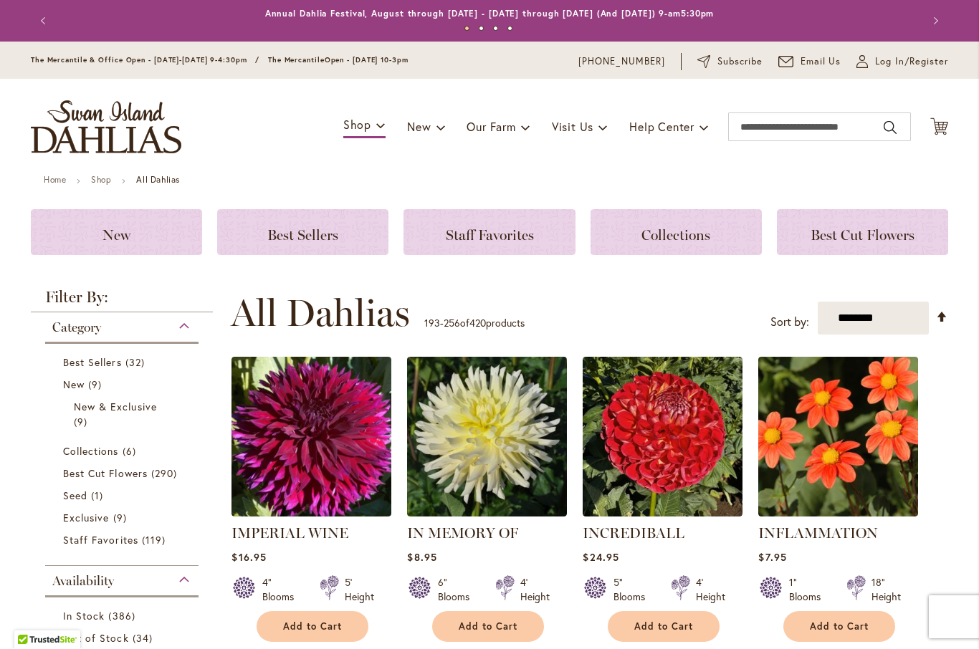
scroll to position [346, 0]
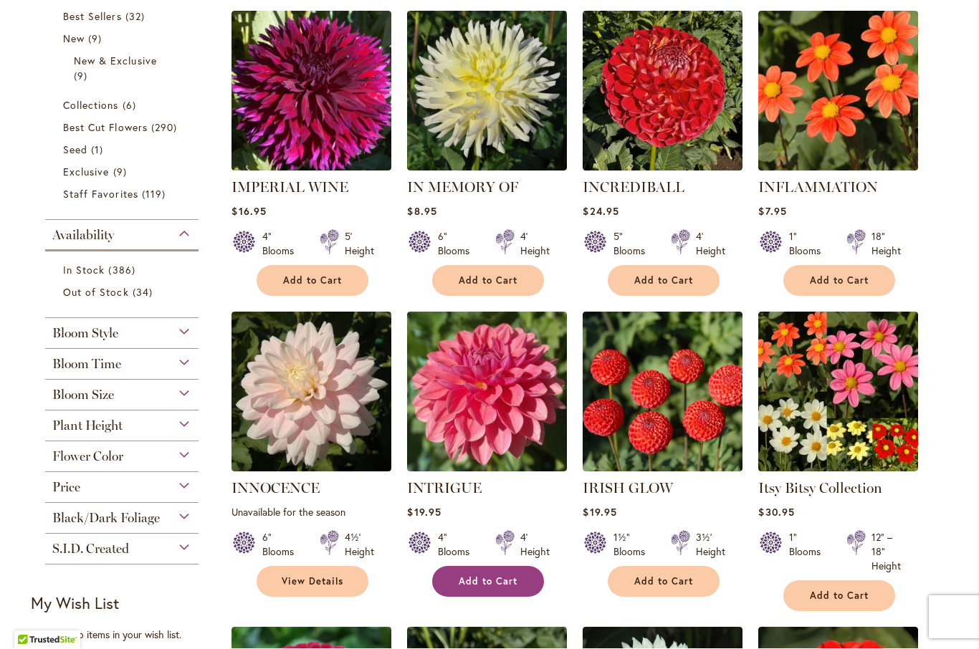
click at [520, 580] on button "Add to Cart" at bounding box center [488, 582] width 112 height 31
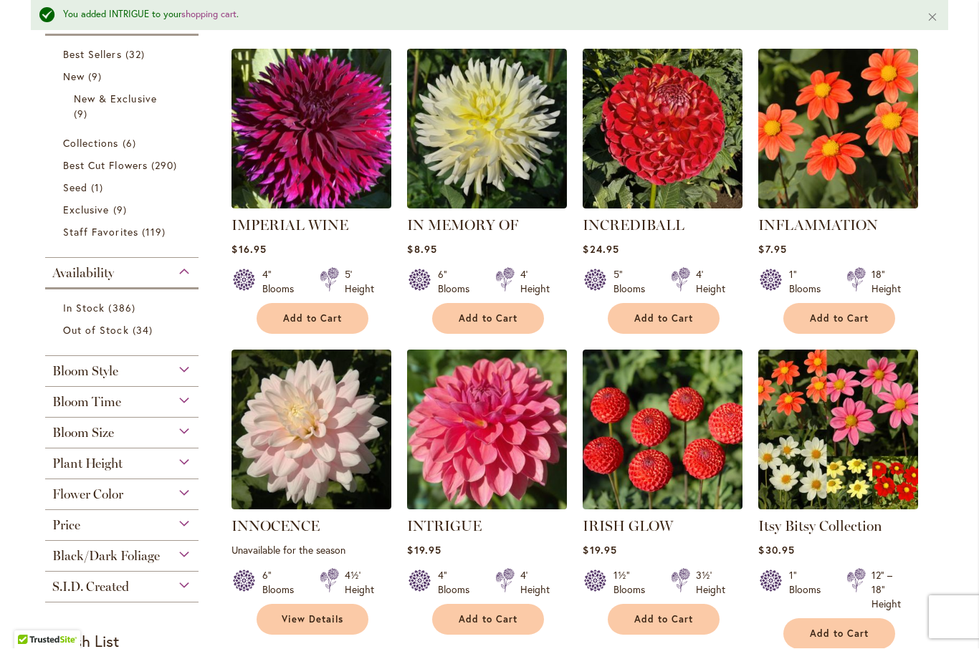
click at [512, 468] on img at bounding box center [488, 430] width 168 height 168
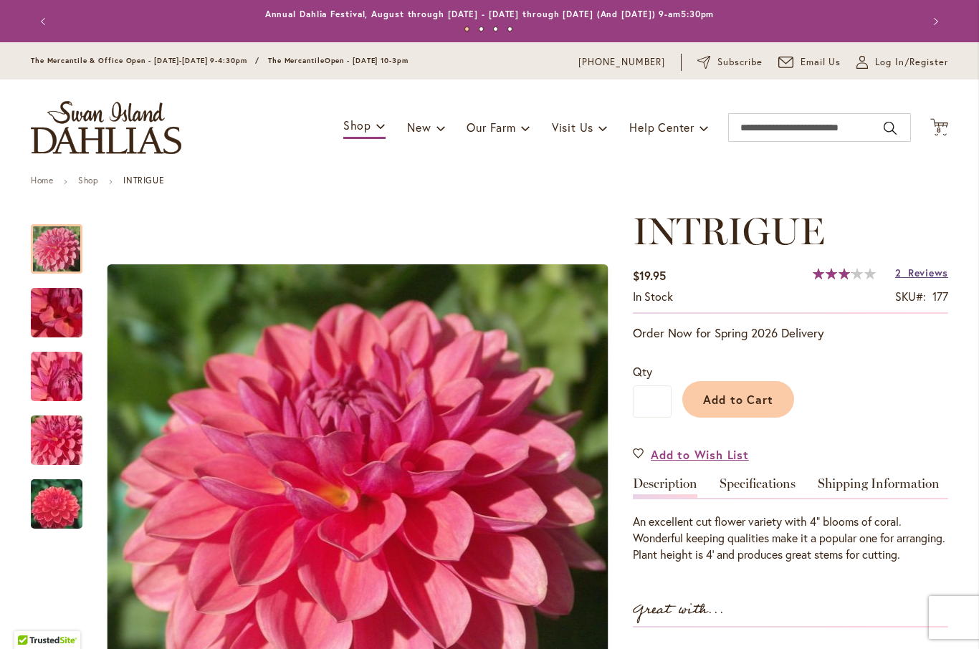
click at [922, 273] on span "Reviews" at bounding box center [928, 273] width 40 height 14
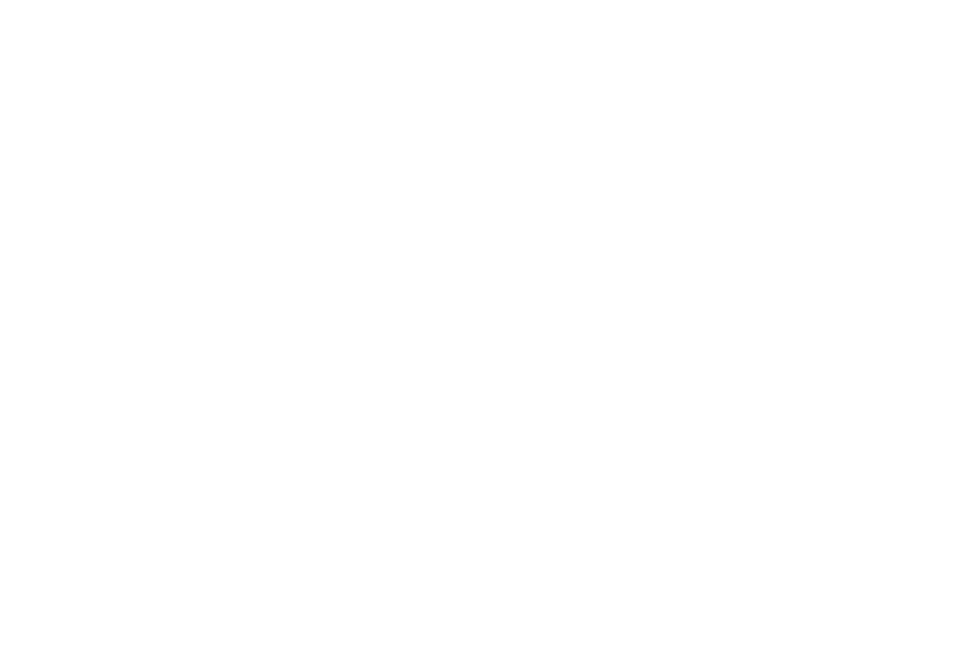
scroll to position [1448, 0]
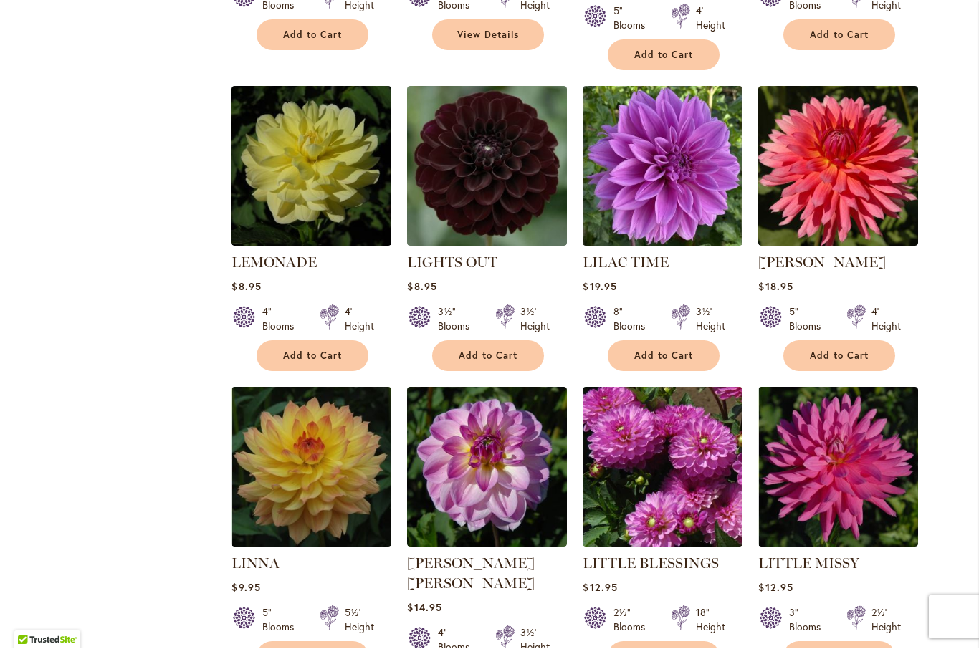
scroll to position [3075, 0]
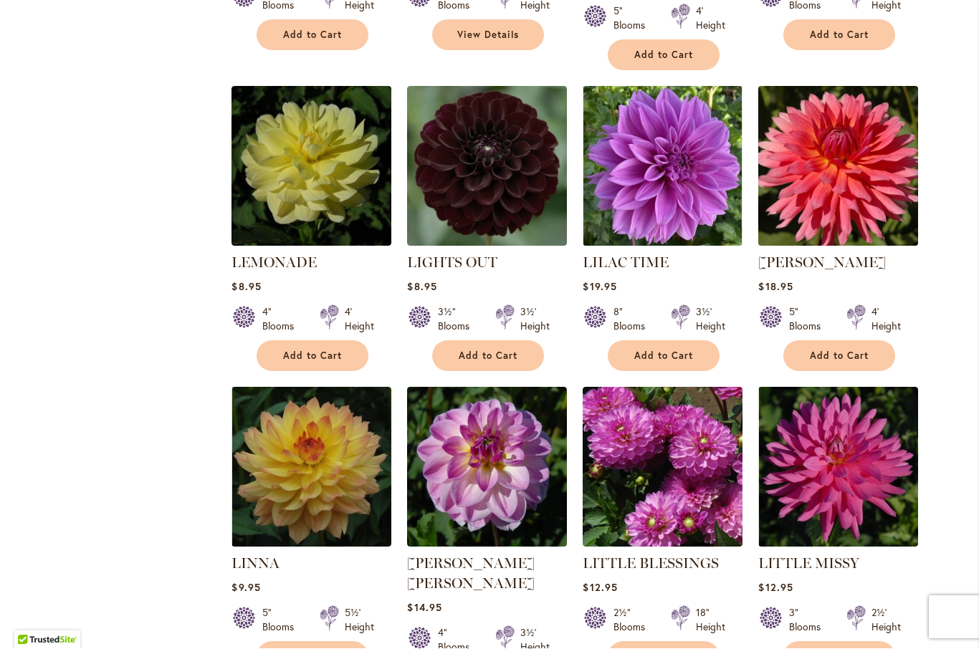
click at [859, 135] on img at bounding box center [839, 167] width 168 height 168
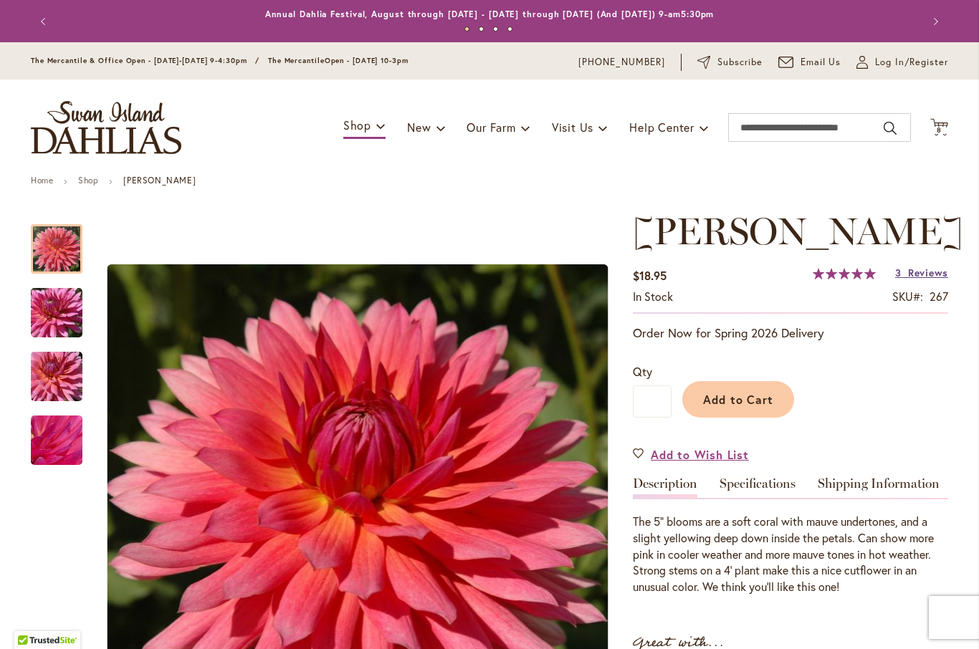
click at [917, 275] on span "Reviews" at bounding box center [928, 273] width 40 height 14
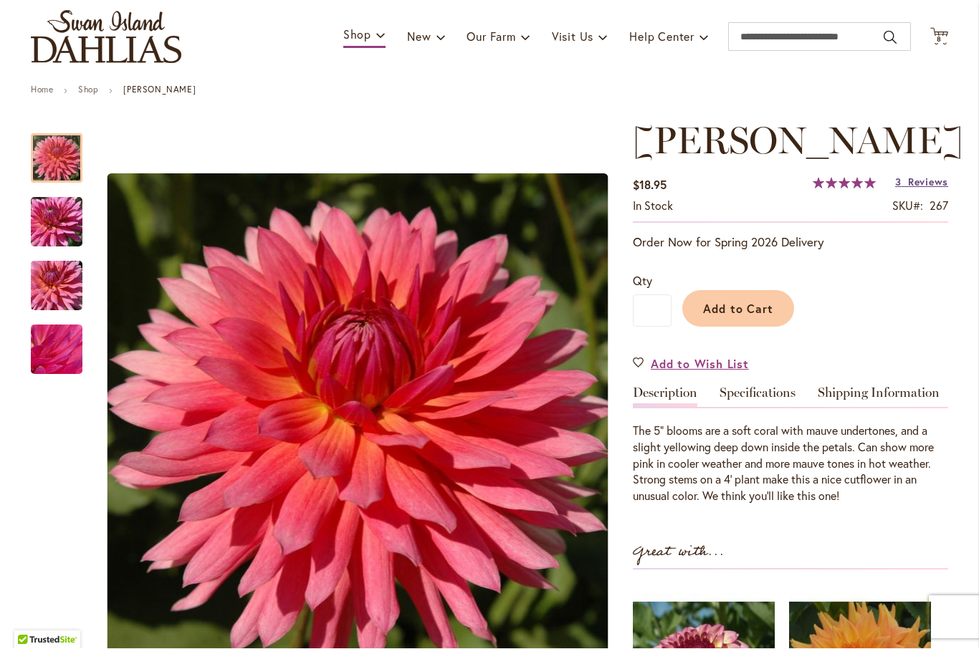
scroll to position [48, 0]
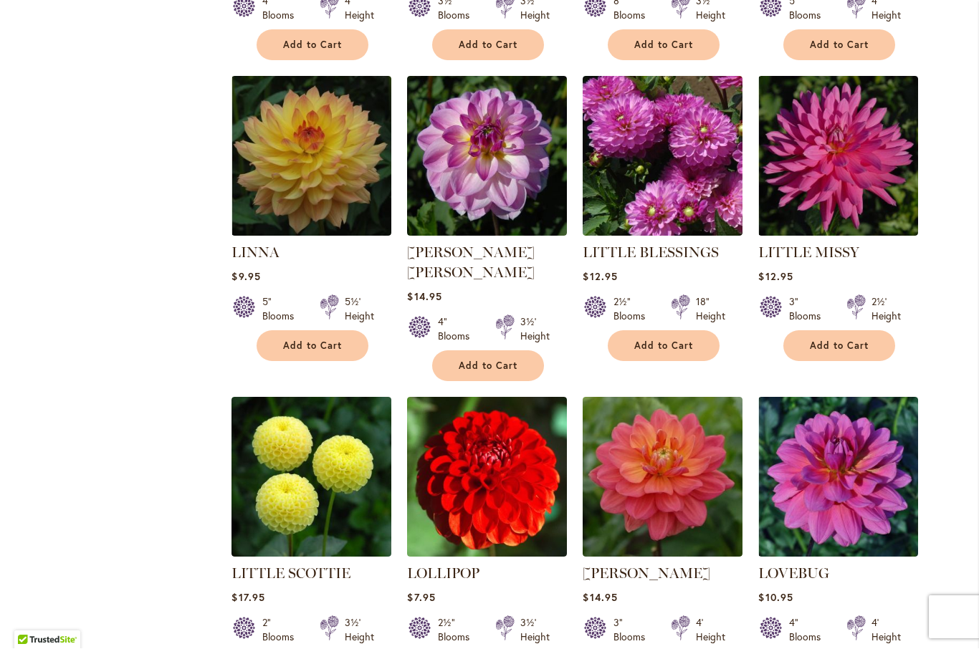
scroll to position [3387, 0]
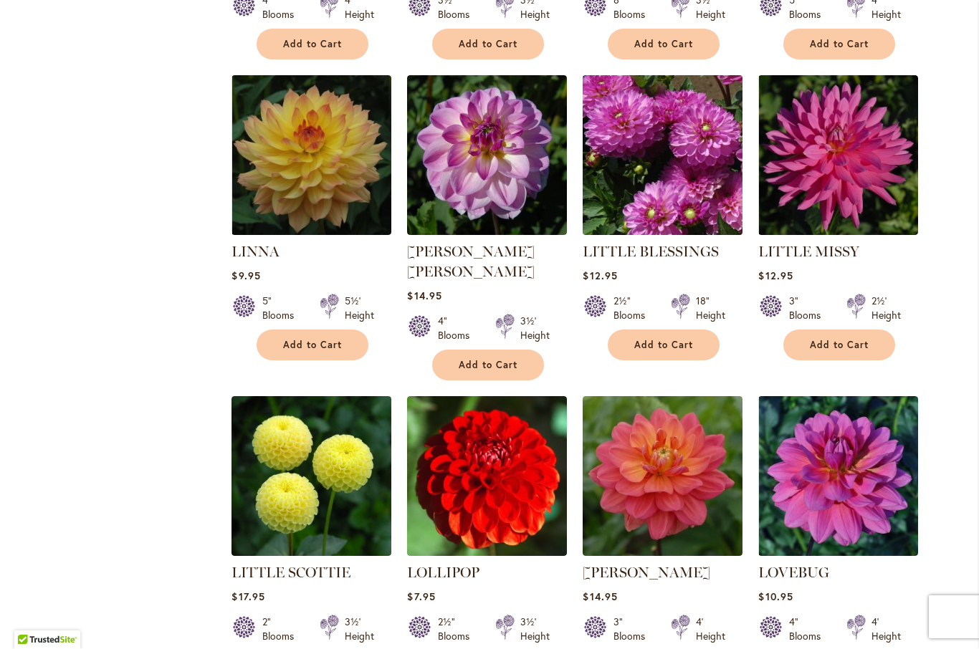
click at [702, 115] on img at bounding box center [663, 156] width 168 height 168
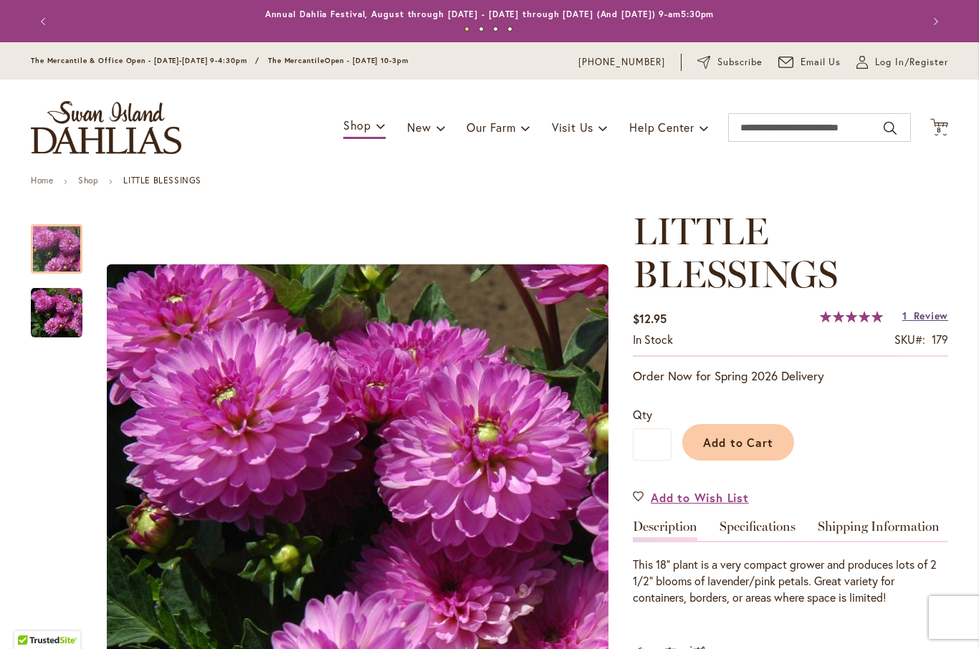
click at [925, 320] on span "Review" at bounding box center [931, 316] width 34 height 14
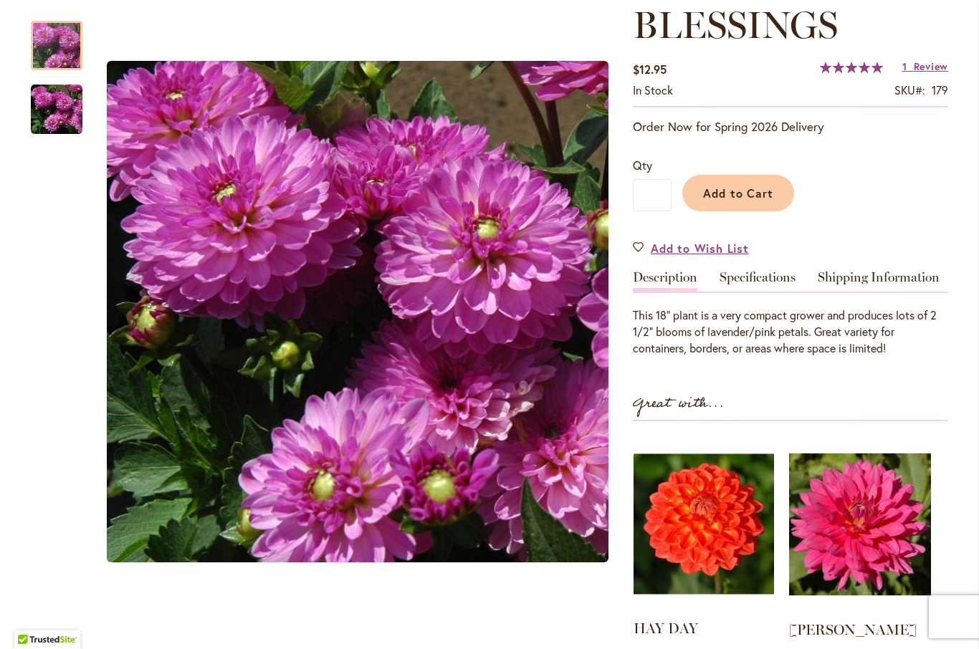
scroll to position [247, 0]
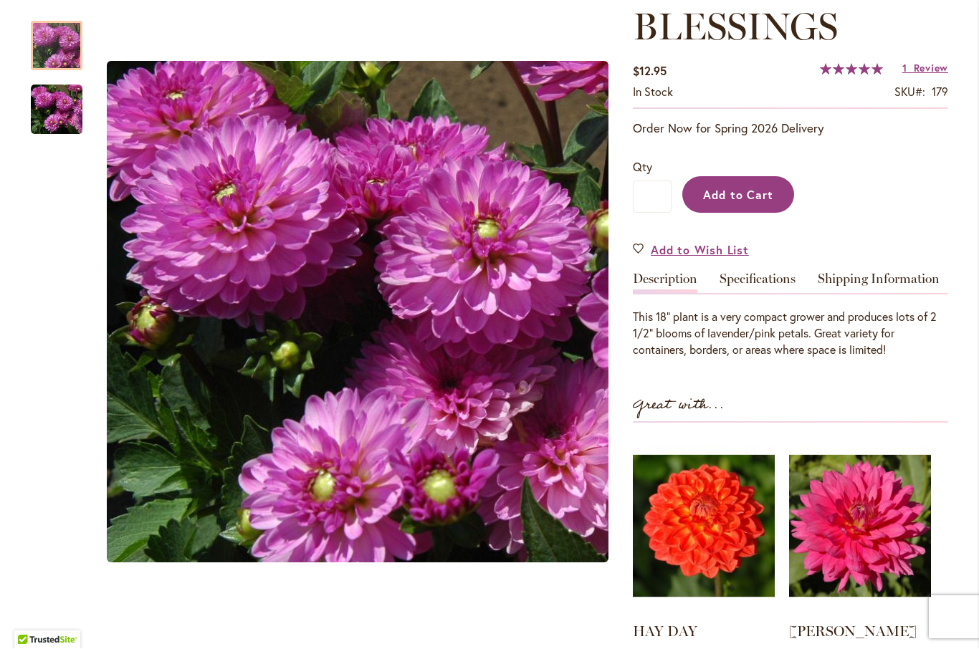
click at [741, 199] on span "Add to Cart" at bounding box center [738, 195] width 71 height 15
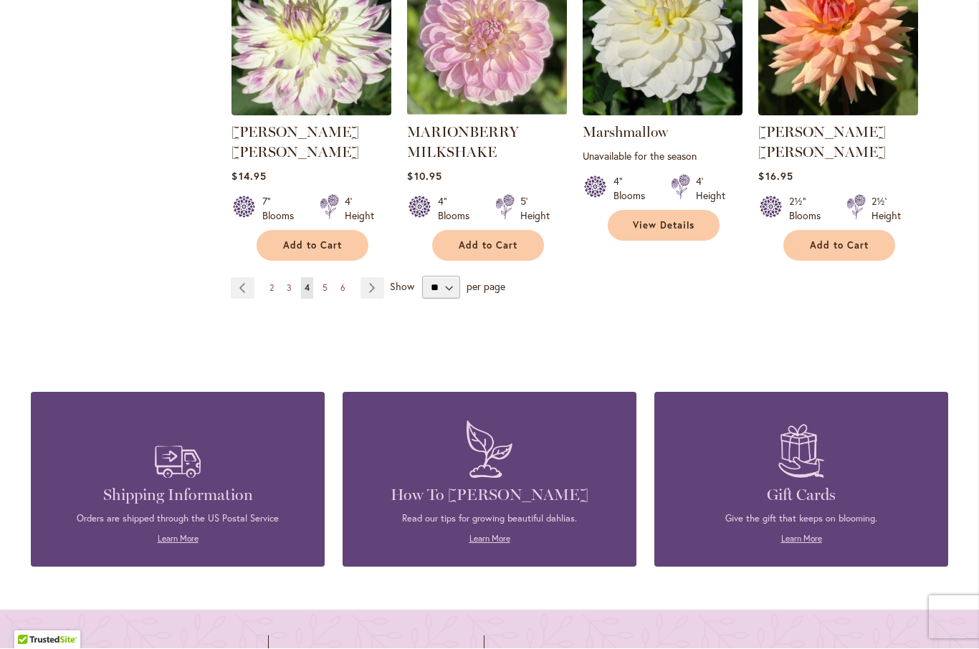
scroll to position [5055, 0]
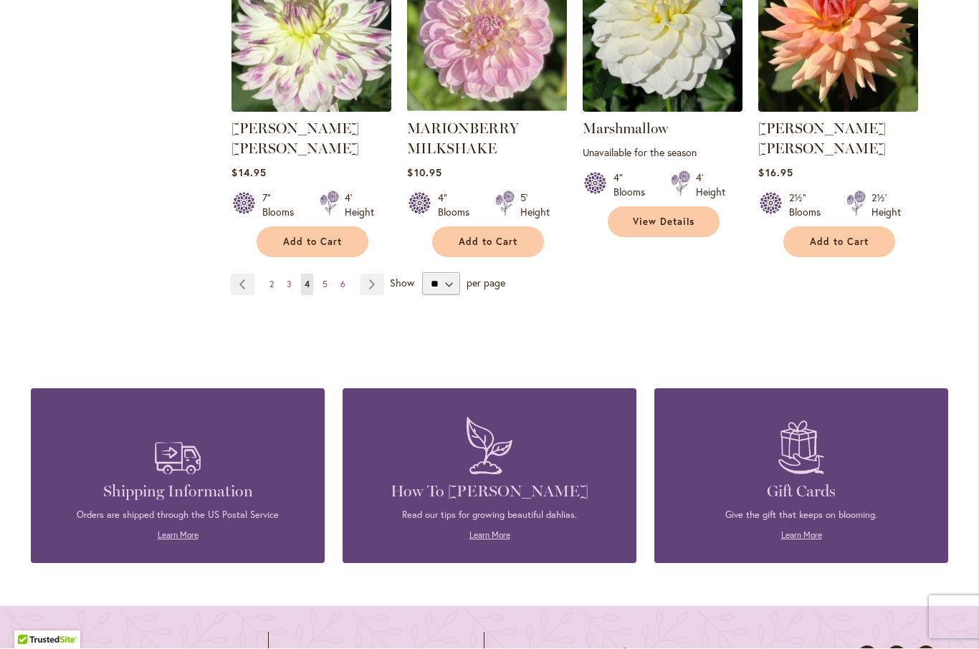
click at [328, 275] on link "Page 5" at bounding box center [325, 286] width 12 height 22
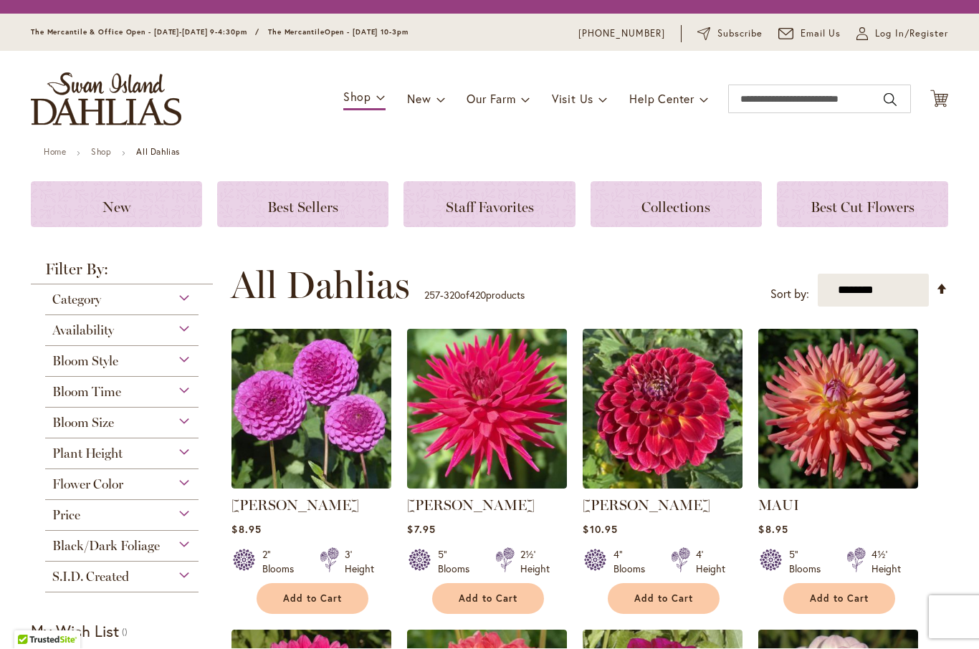
scroll to position [346, 0]
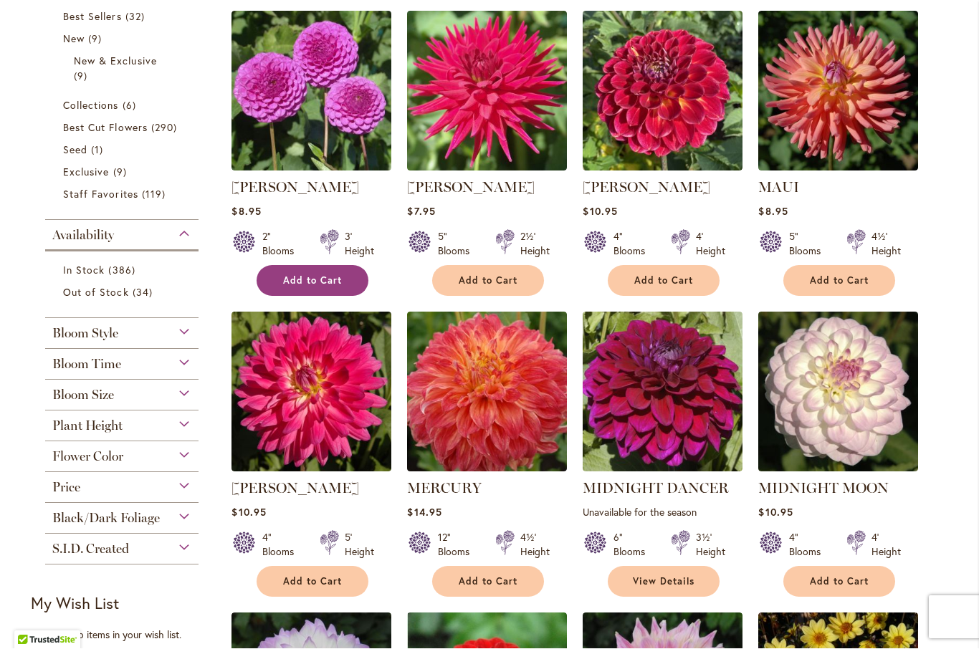
click at [335, 283] on span "Add to Cart" at bounding box center [312, 281] width 59 height 12
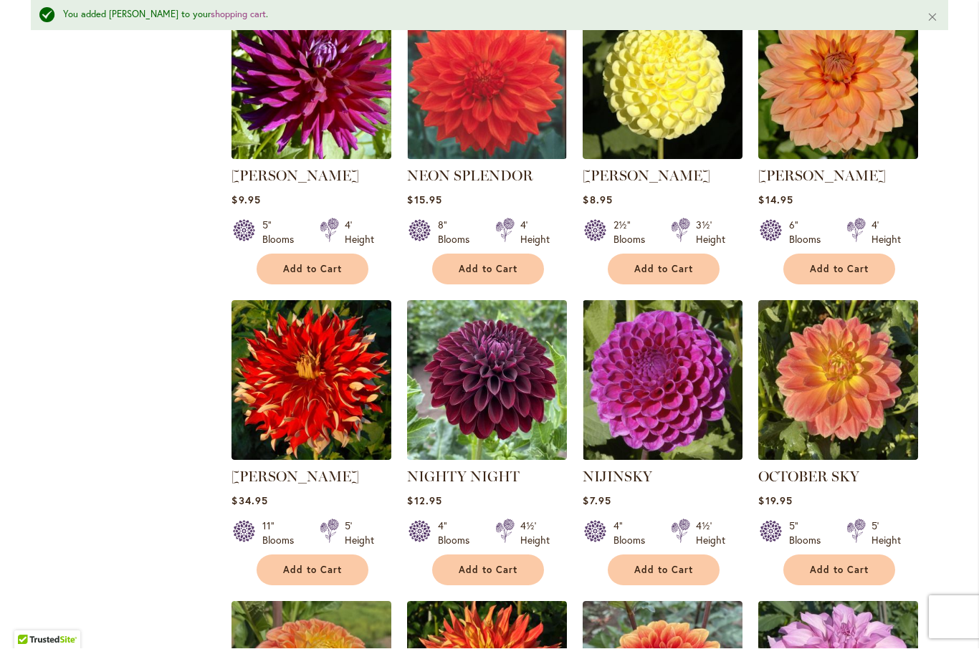
scroll to position [2307, 0]
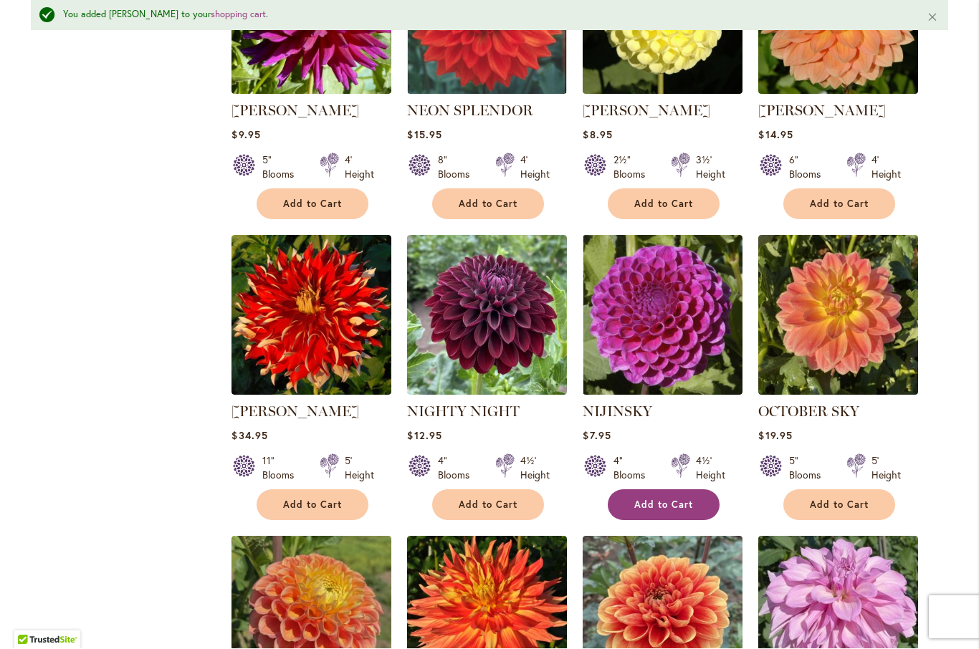
click at [676, 490] on button "Add to Cart" at bounding box center [664, 505] width 112 height 31
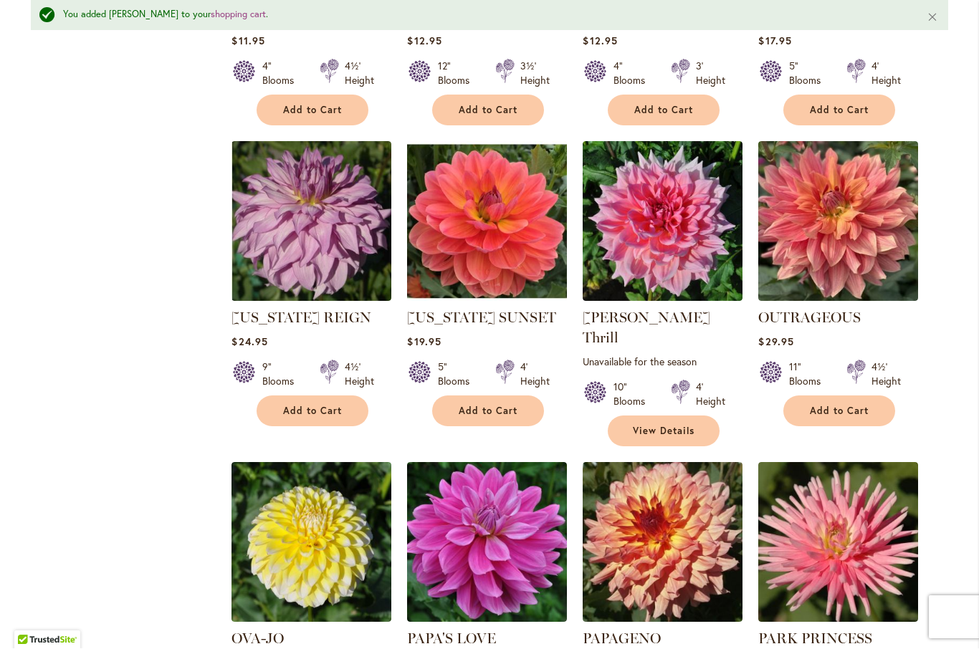
scroll to position [3005, 0]
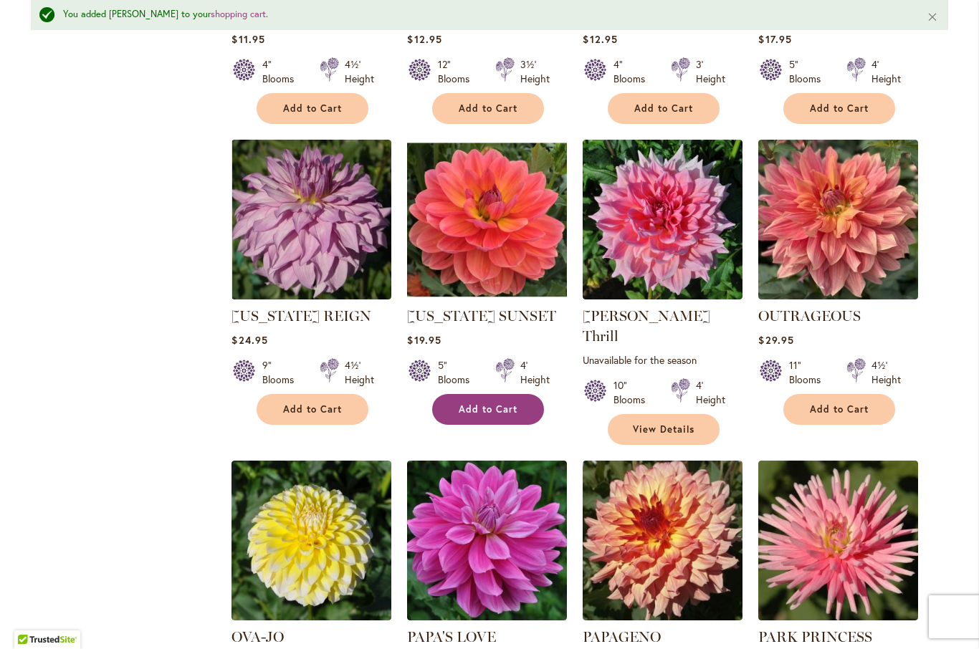
click at [507, 404] on span "Add to Cart" at bounding box center [488, 410] width 59 height 12
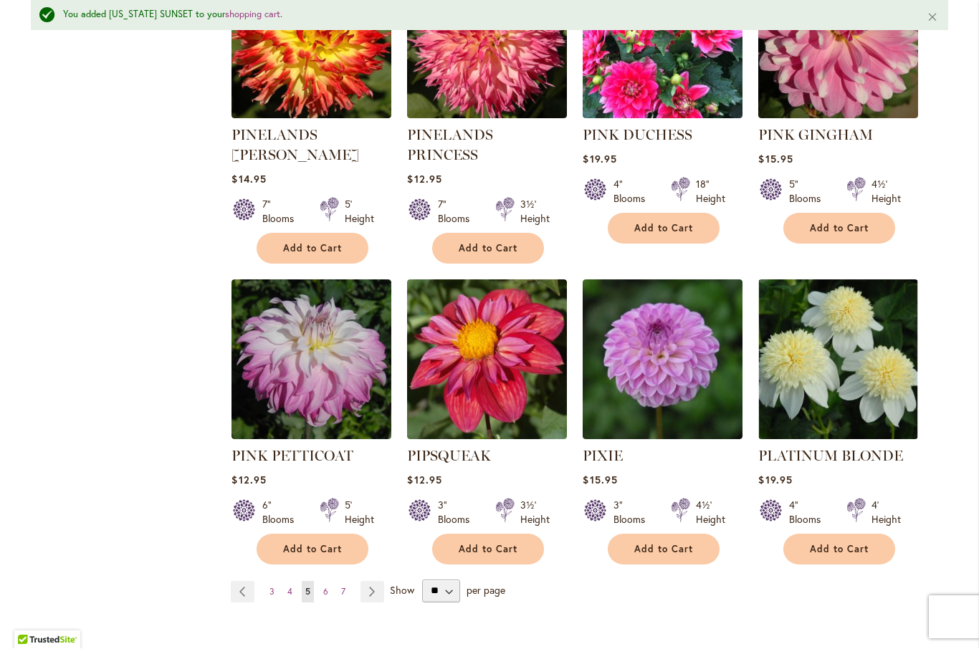
scroll to position [4801, 0]
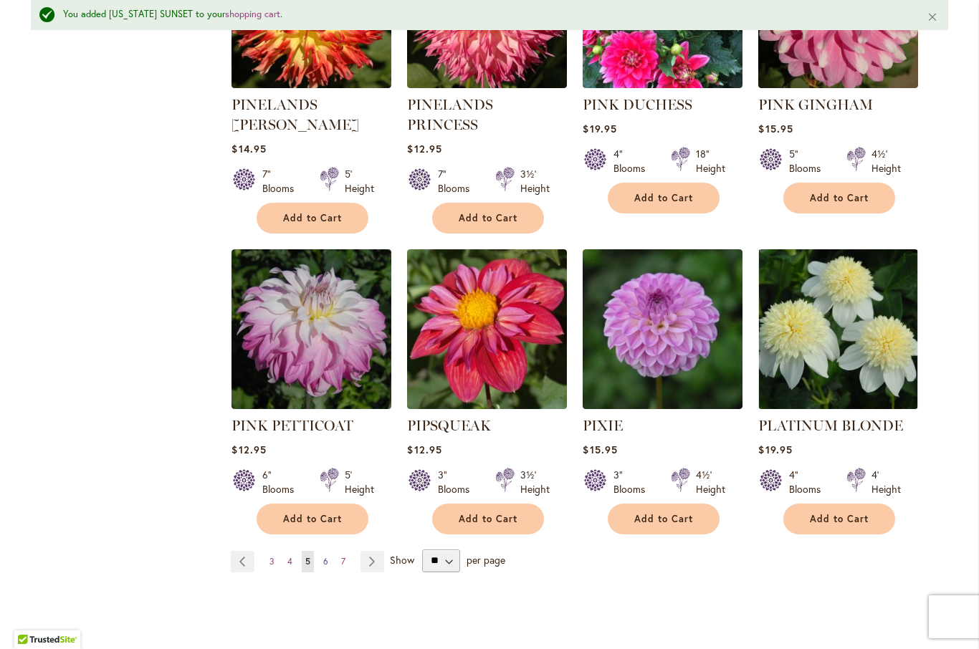
click at [326, 552] on link "Page 6" at bounding box center [326, 563] width 12 height 22
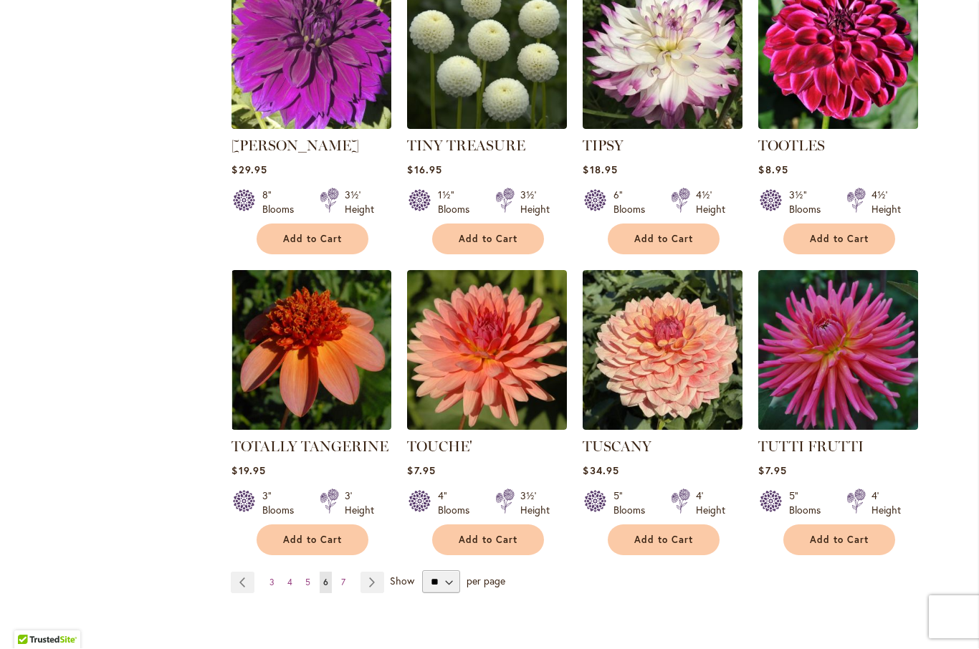
scroll to position [4702, 0]
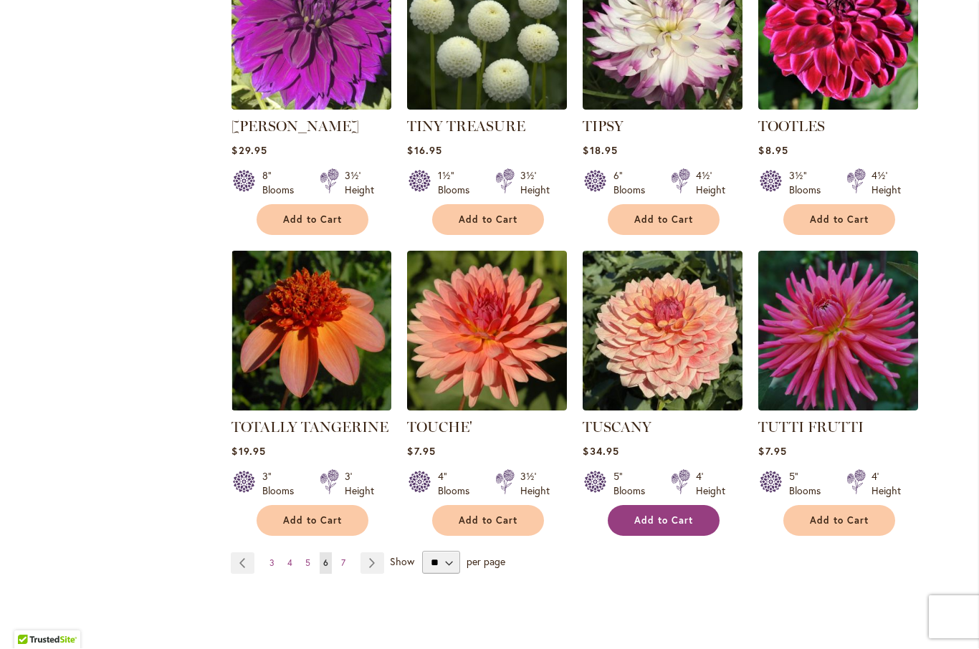
click at [681, 515] on span "Add to Cart" at bounding box center [663, 521] width 59 height 12
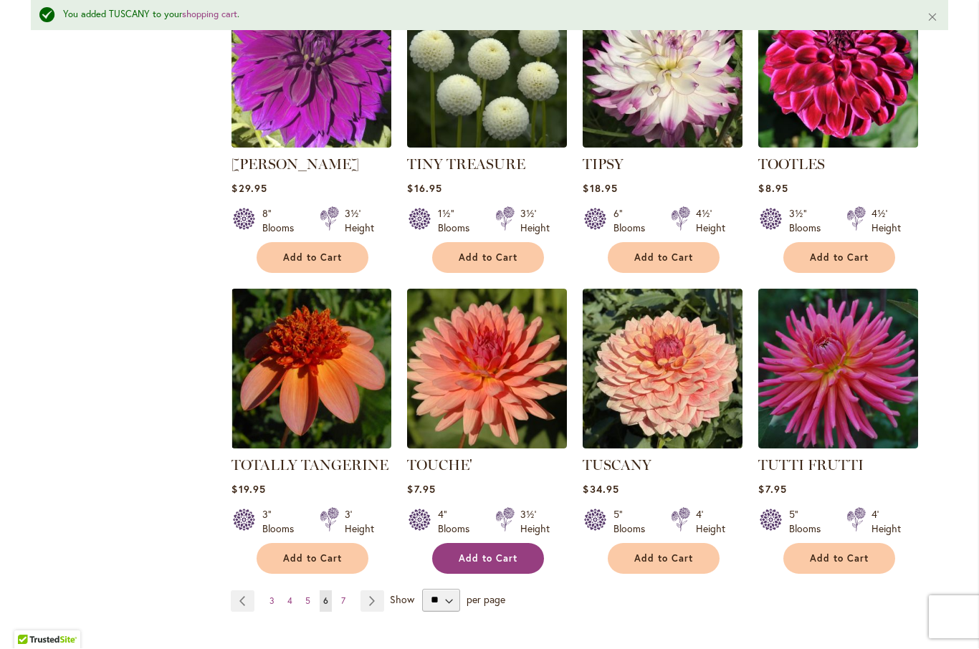
click at [510, 553] on span "Add to Cart" at bounding box center [488, 559] width 59 height 12
click at [345, 596] on span "7" at bounding box center [343, 601] width 4 height 11
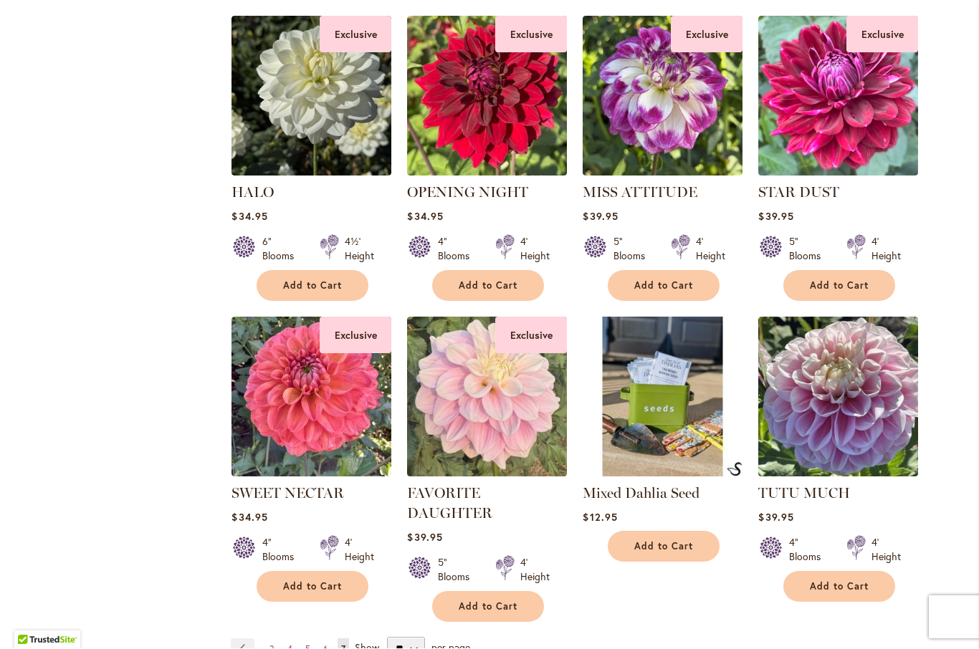
scroll to position [2470, 0]
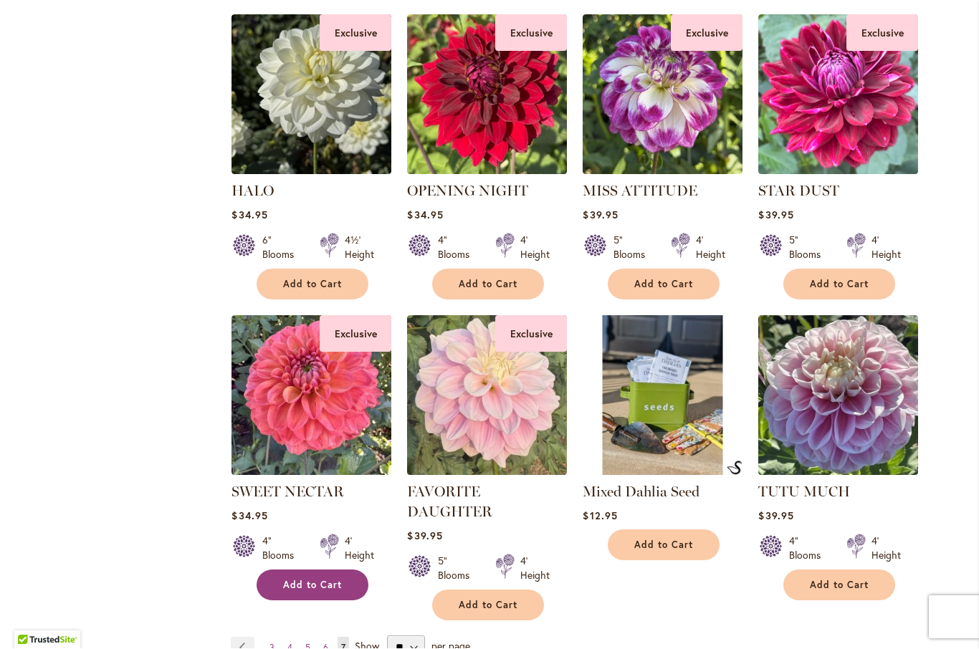
click at [333, 580] on span "Add to Cart" at bounding box center [312, 586] width 59 height 12
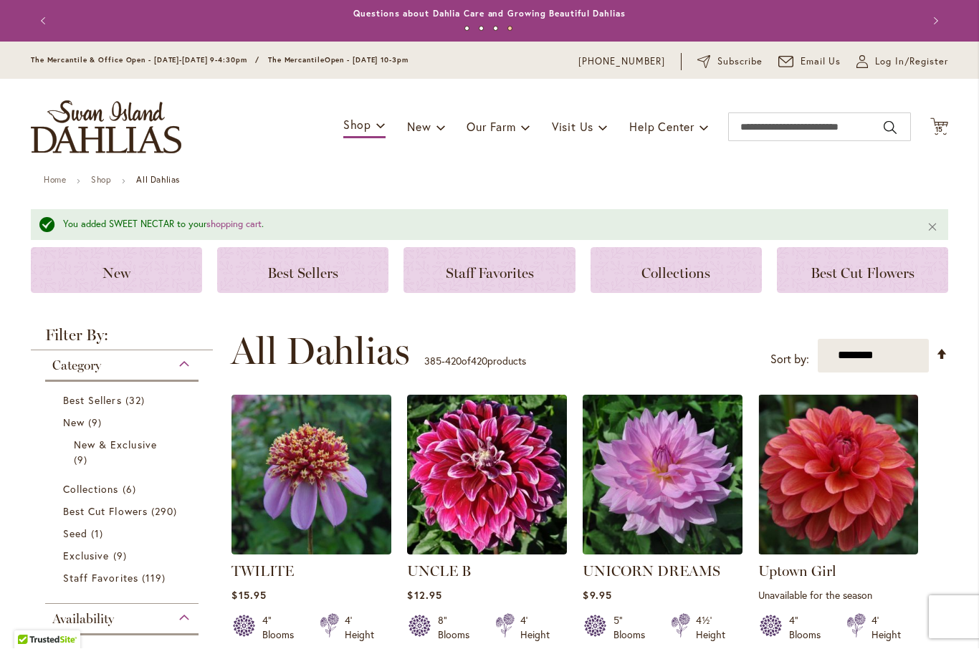
scroll to position [0, 0]
click at [948, 119] on icon "Cart .cls-1 { fill: #231f20; }" at bounding box center [939, 127] width 18 height 18
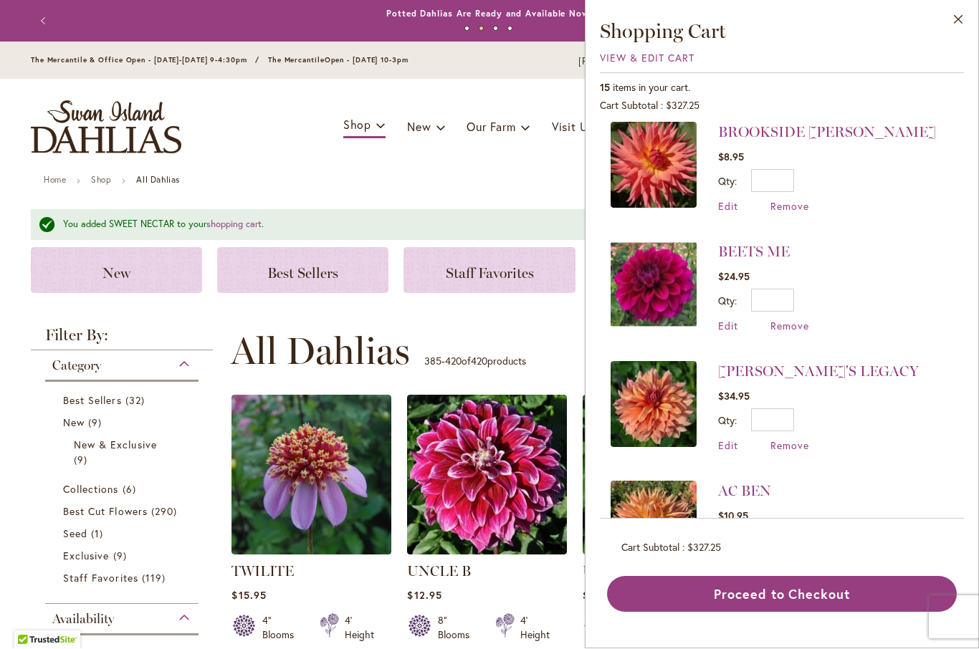
scroll to position [1225, 0]
click at [792, 560] on span "Remove" at bounding box center [789, 567] width 39 height 14
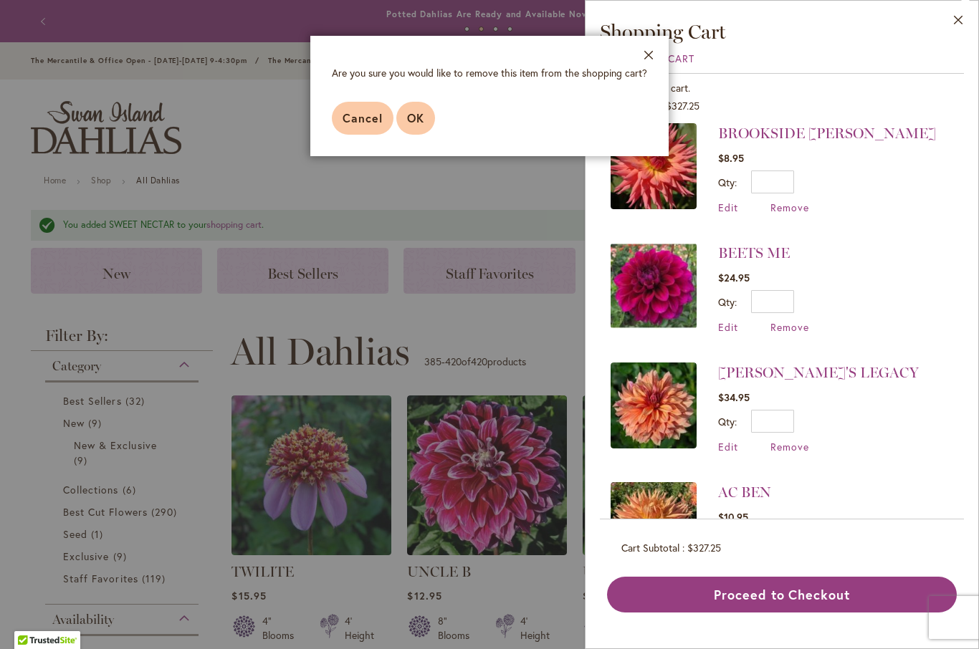
click at [413, 120] on span "OK" at bounding box center [415, 117] width 17 height 15
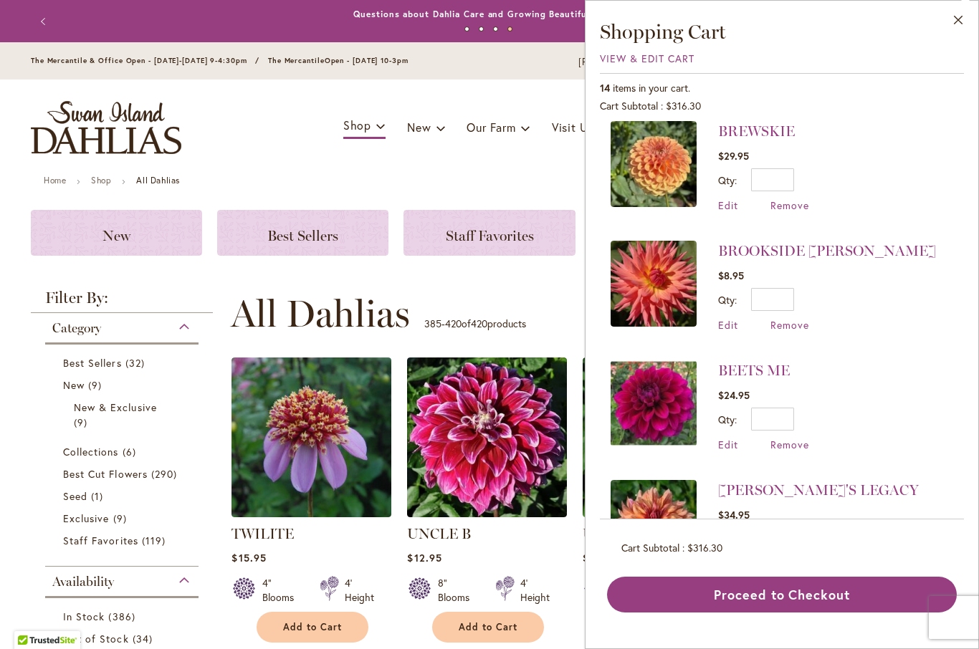
scroll to position [1106, 0]
